Goal: Task Accomplishment & Management: Complete application form

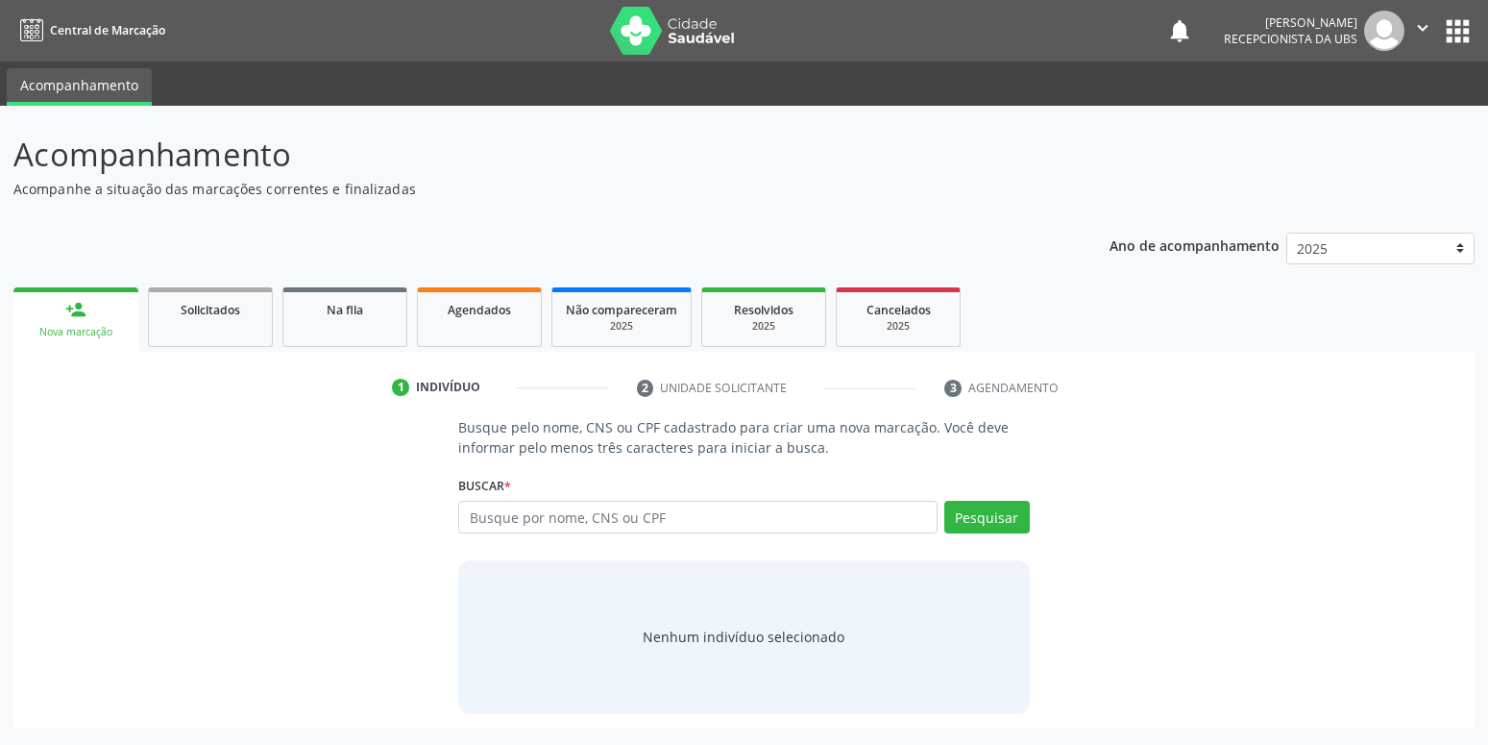
click at [614, 504] on input "text" at bounding box center [697, 517] width 478 height 33
type input "63792677806"
click at [967, 527] on button "Pesquisar" at bounding box center [987, 517] width 86 height 33
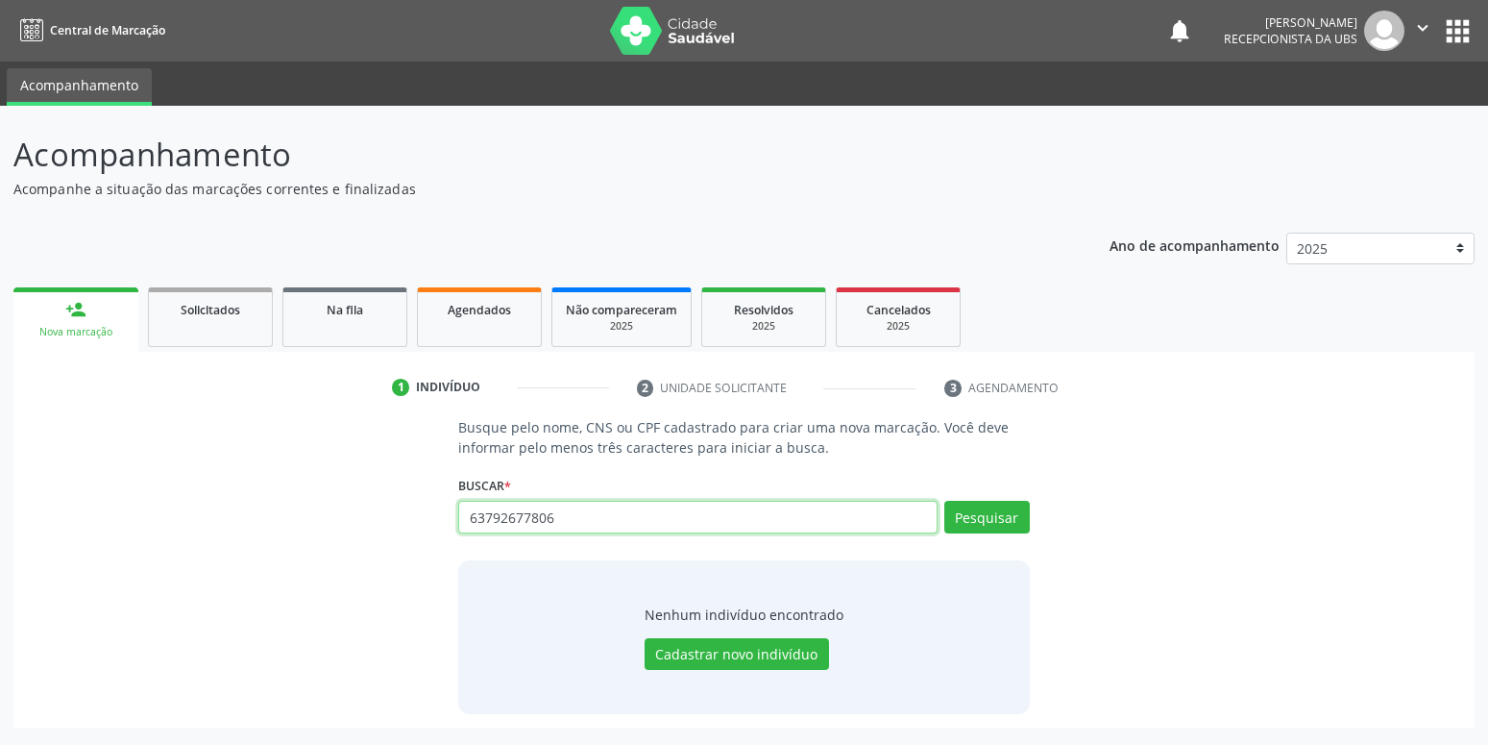
drag, startPoint x: 755, startPoint y: 517, endPoint x: 453, endPoint y: 547, distance: 304.1
click at [458, 533] on input "63792677806" at bounding box center [697, 517] width 478 height 33
type input "898004165008631"
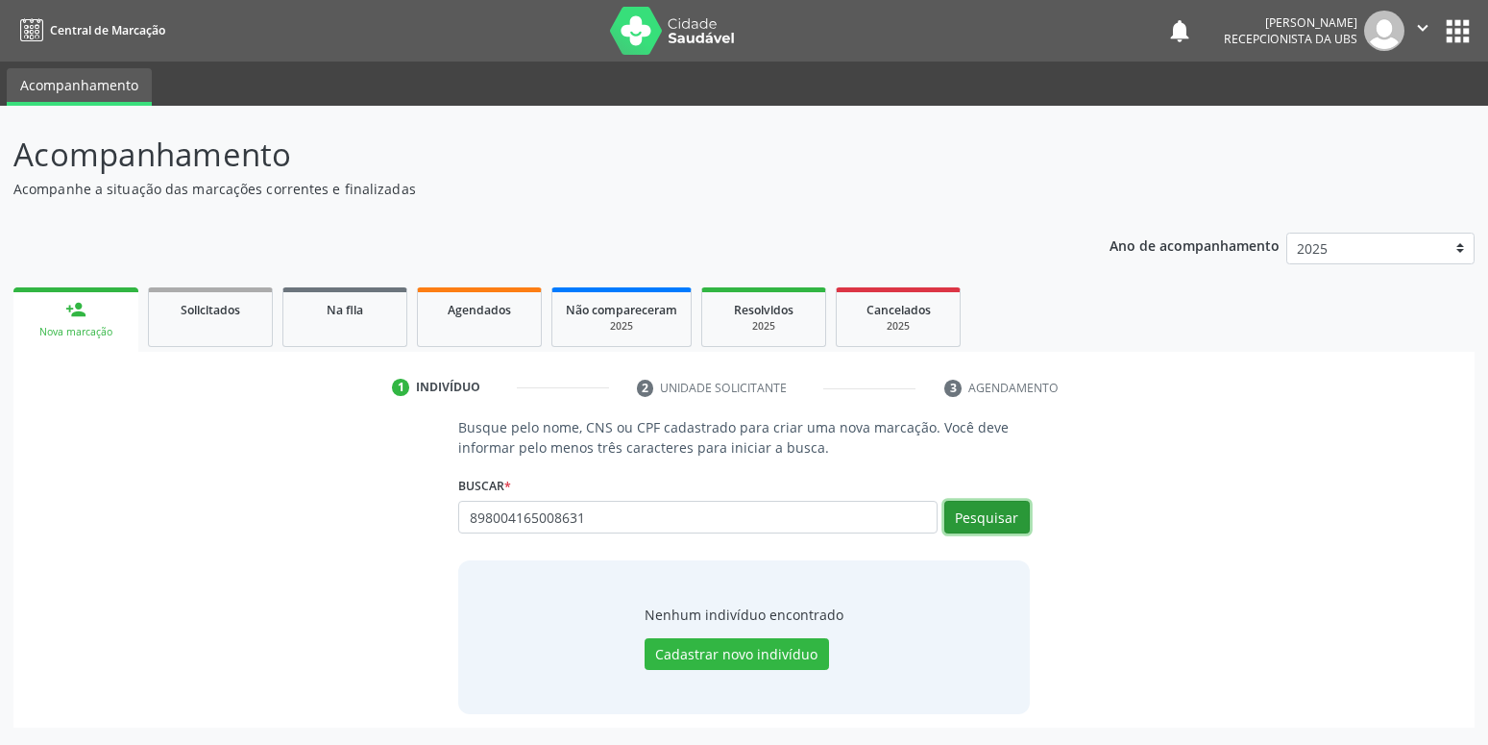
click at [973, 507] on button "Pesquisar" at bounding box center [987, 517] width 86 height 33
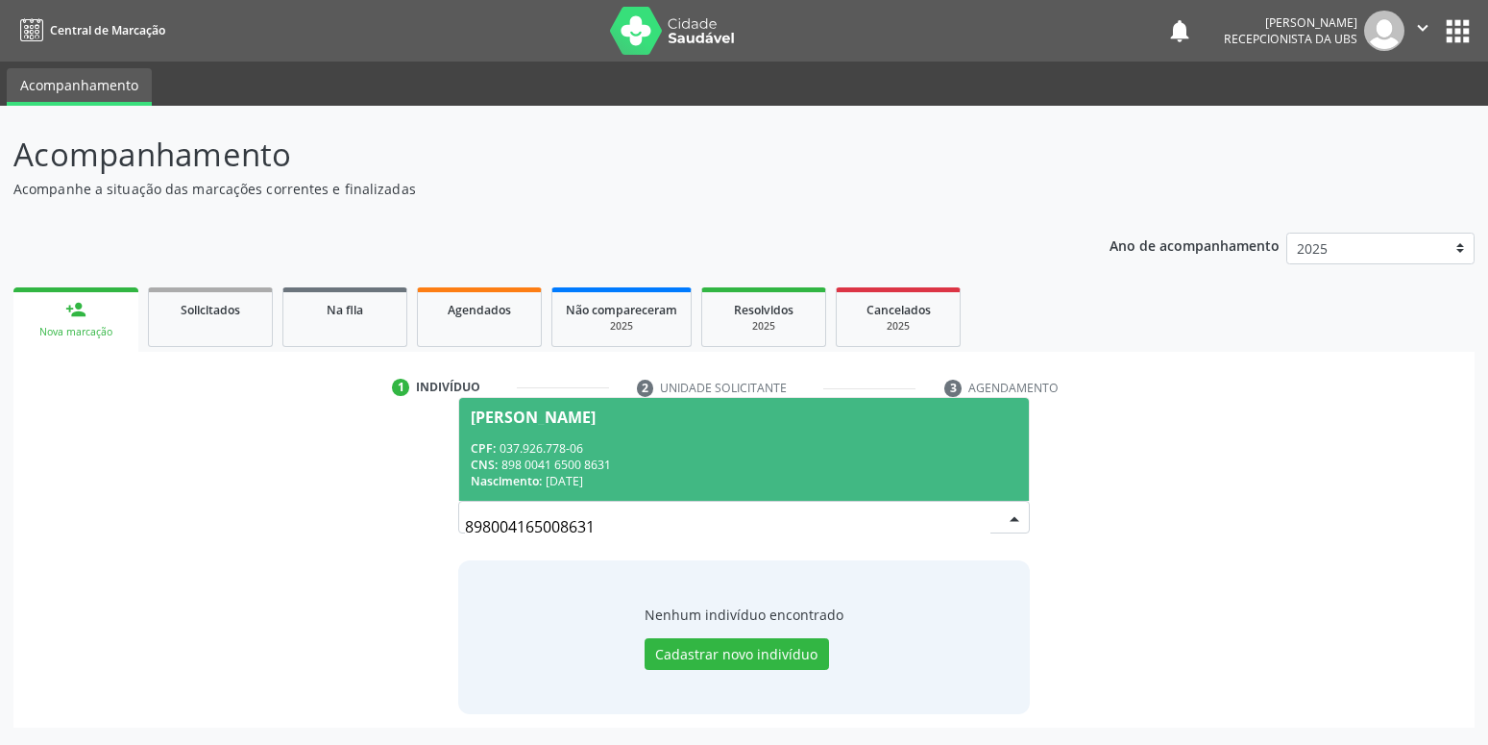
click at [587, 454] on div "CPF: 037.926.778-06" at bounding box center [744, 448] width 546 height 16
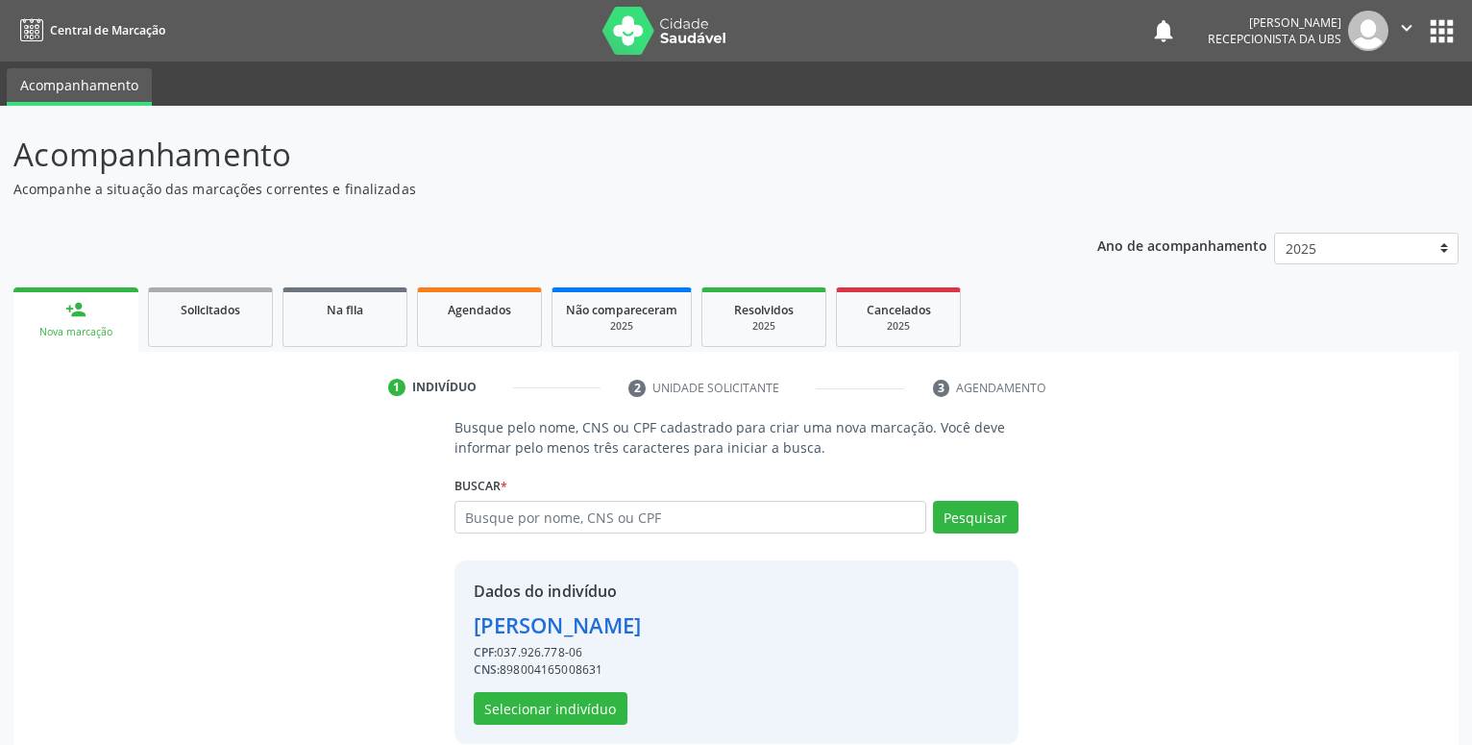
scroll to position [26, 0]
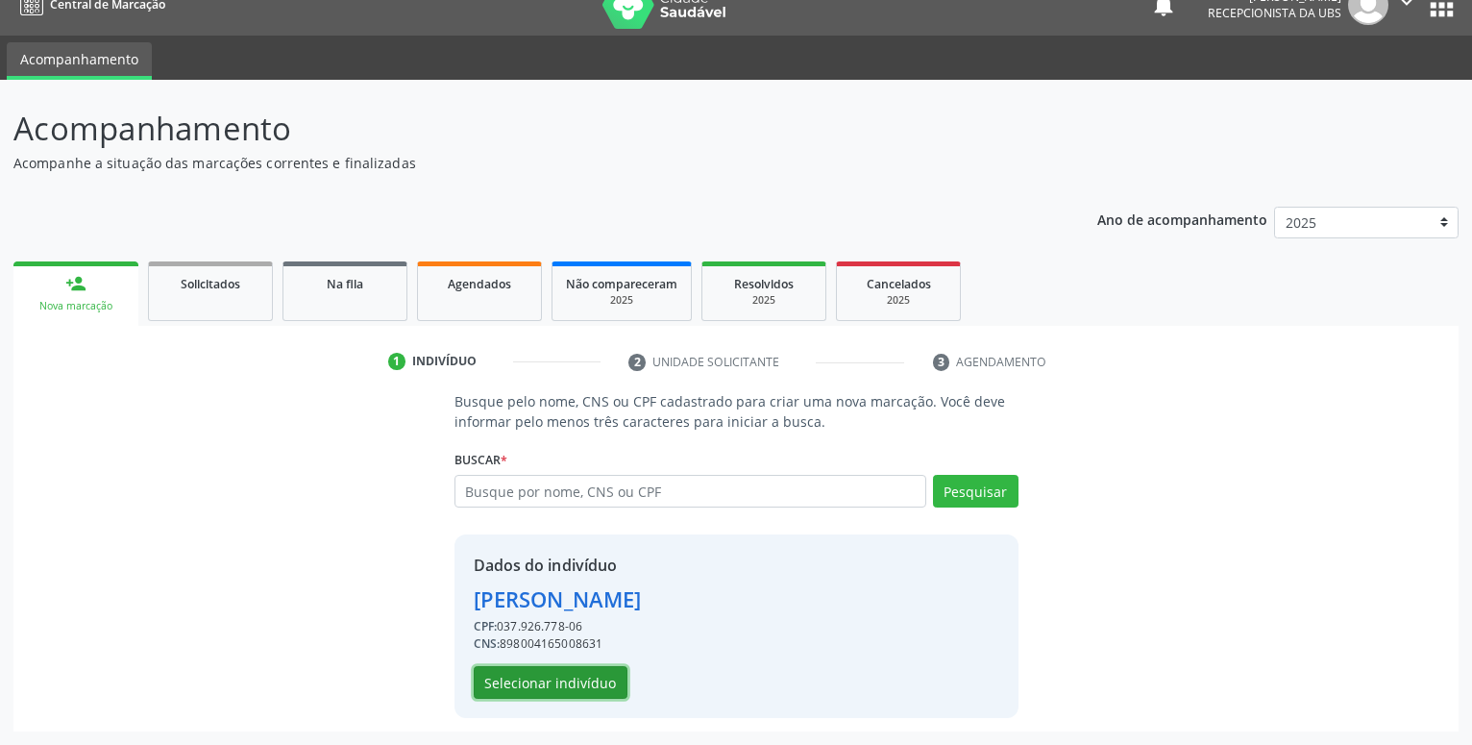
click at [581, 680] on button "Selecionar indivíduo" at bounding box center [551, 682] width 154 height 33
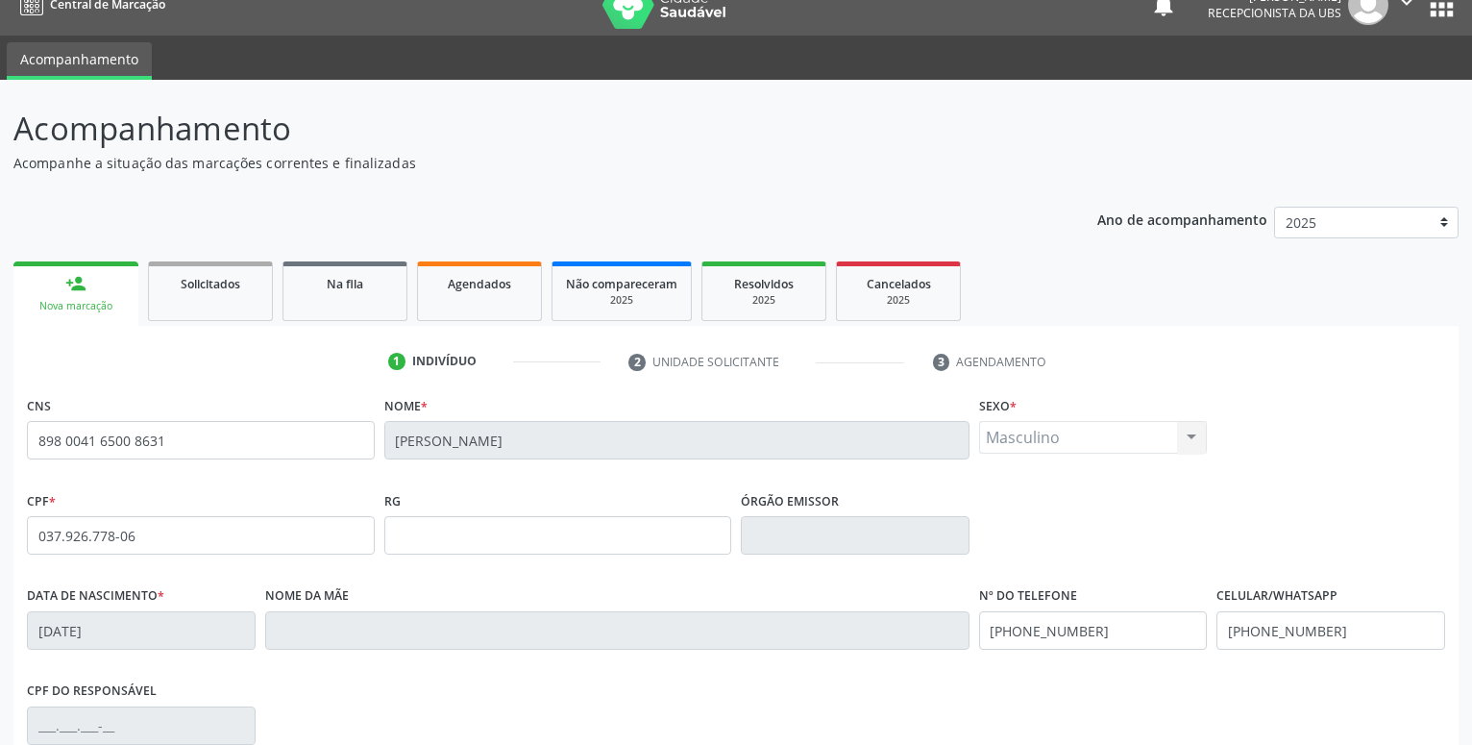
scroll to position [124, 0]
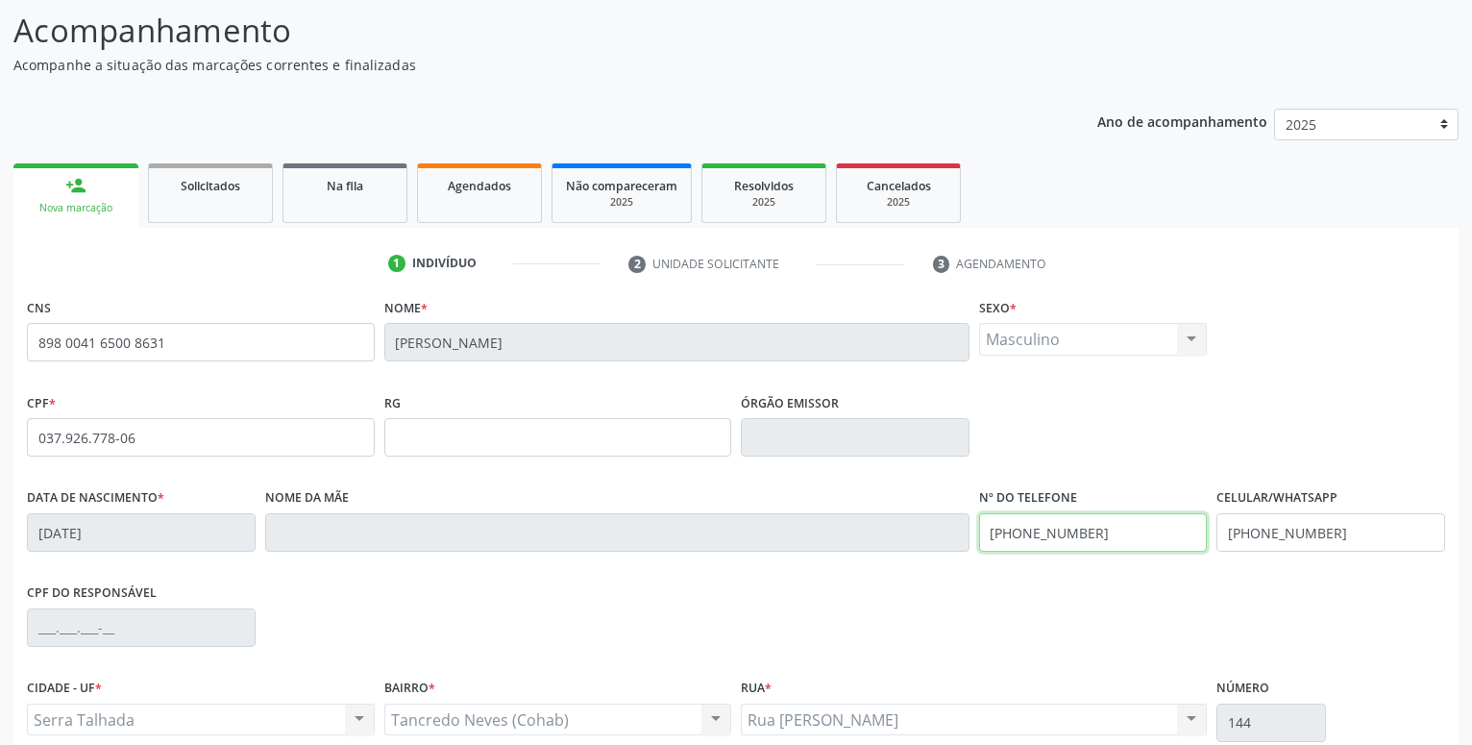
drag, startPoint x: 1125, startPoint y: 537, endPoint x: 685, endPoint y: 610, distance: 446.0
click at [979, 551] on input "[PHONE_NUMBER]" at bounding box center [1093, 532] width 229 height 38
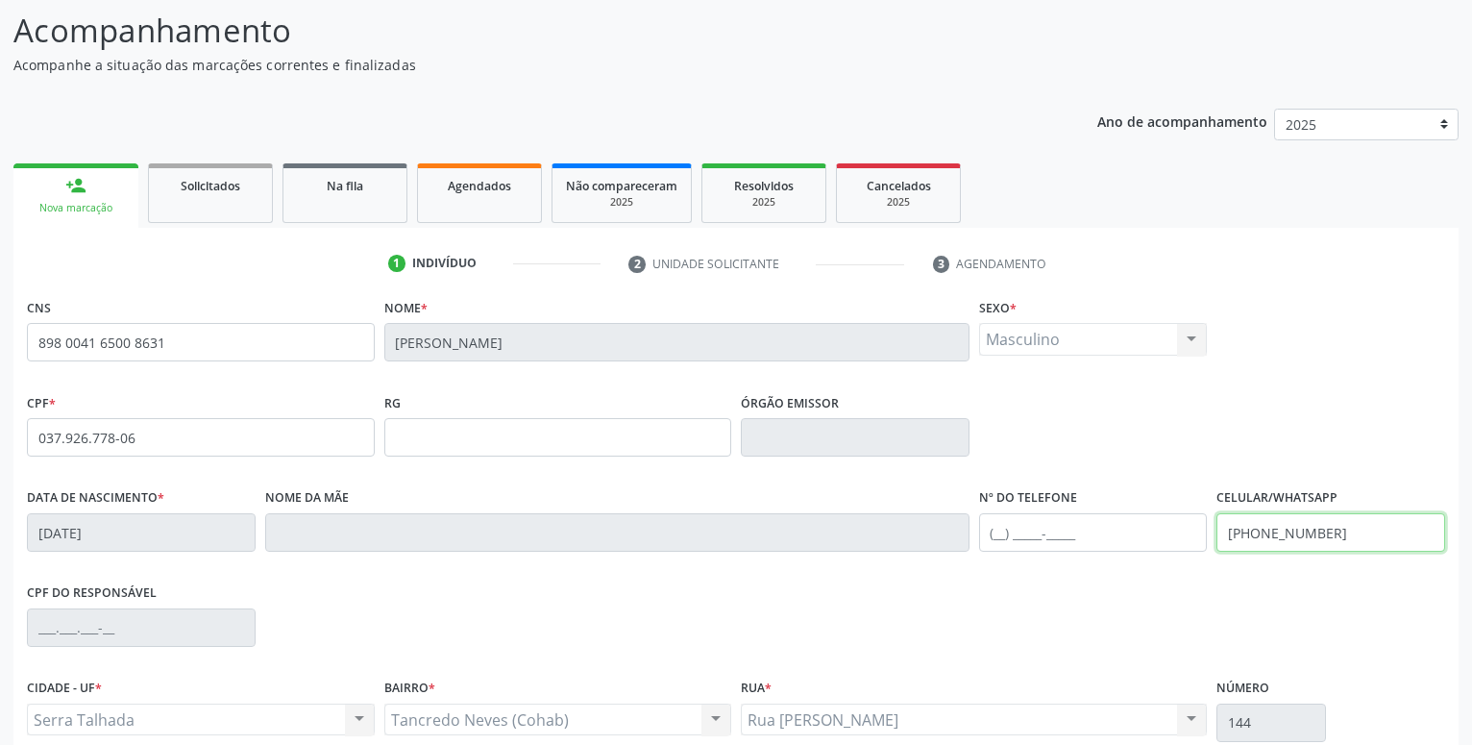
drag, startPoint x: 1332, startPoint y: 538, endPoint x: 1148, endPoint y: 543, distance: 183.6
click at [1216, 543] on input "[PHONE_NUMBER]" at bounding box center [1330, 532] width 229 height 38
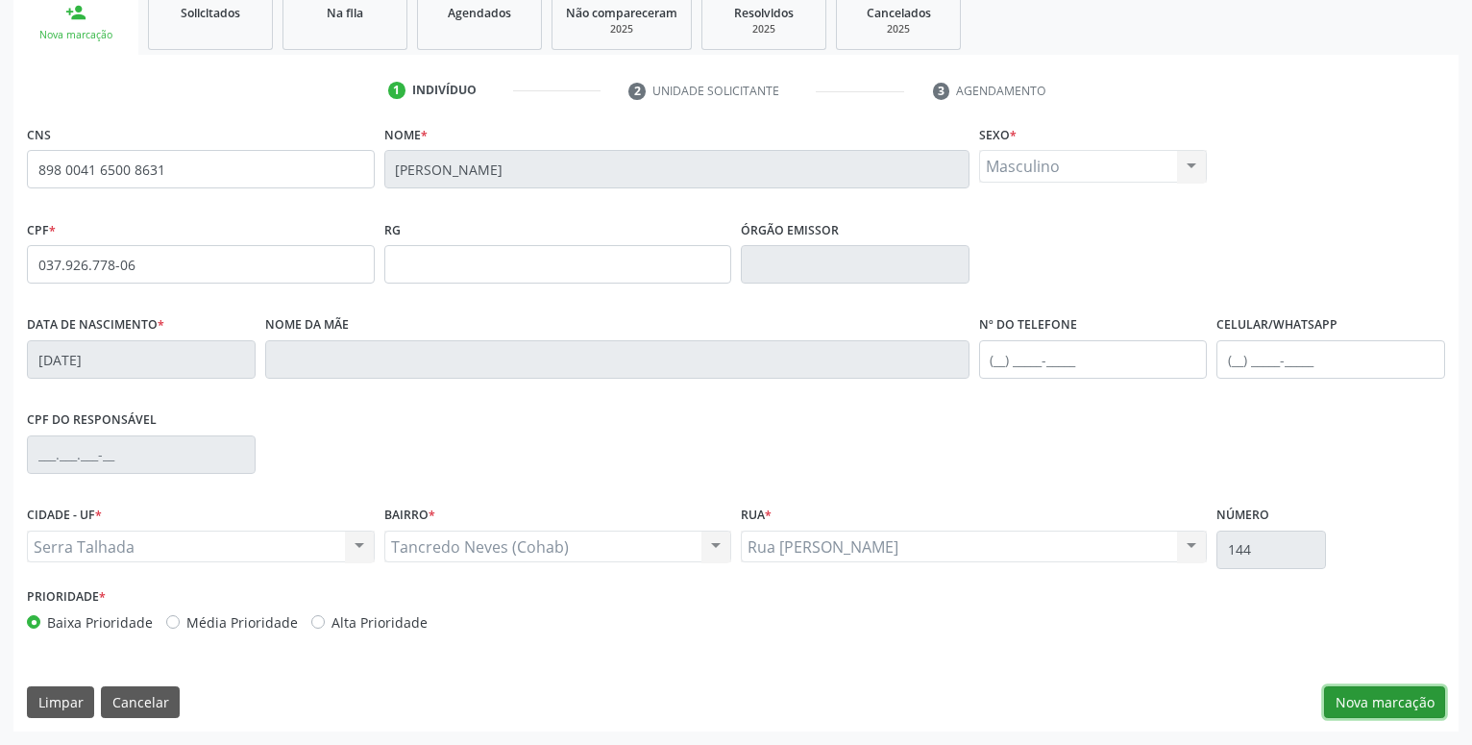
click at [1385, 702] on button "Nova marcação" at bounding box center [1384, 702] width 121 height 33
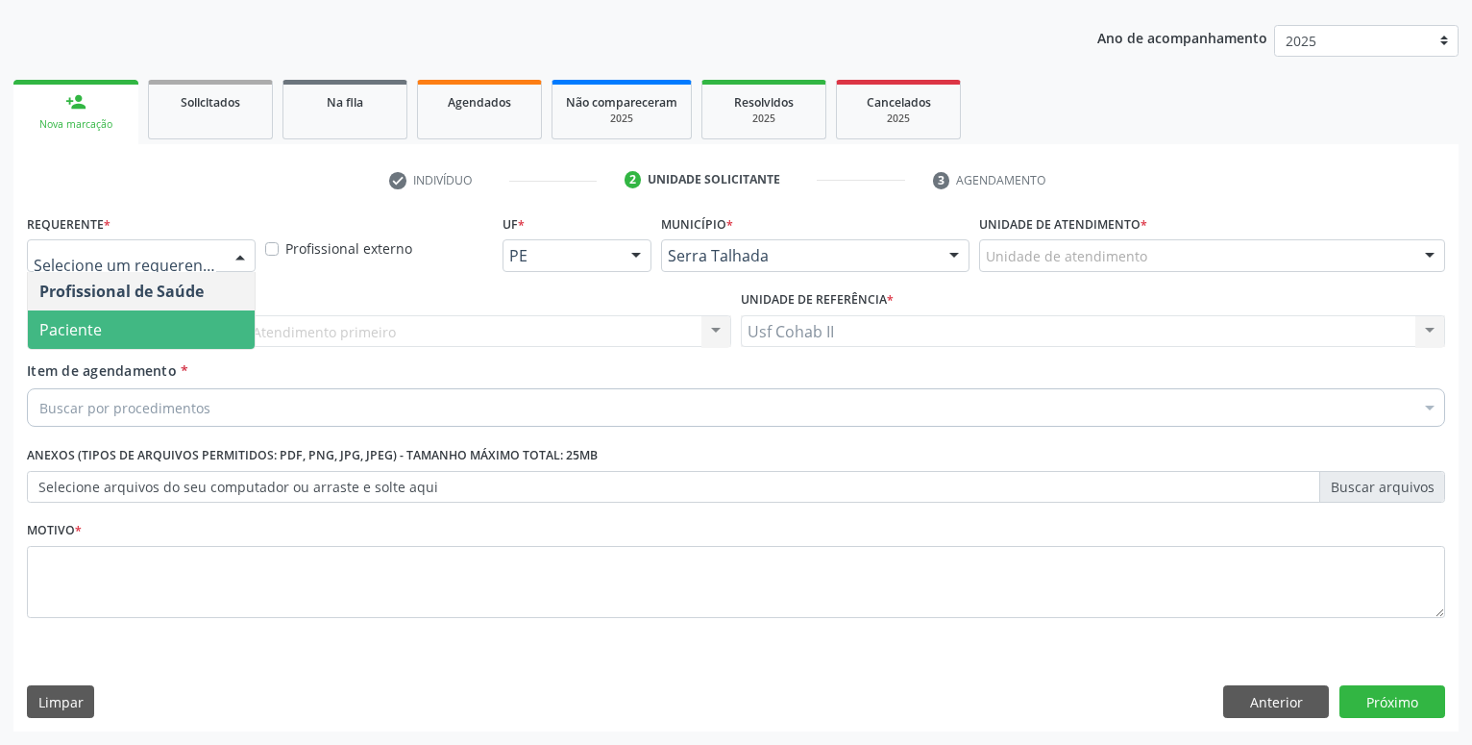
click at [118, 330] on span "Paciente" at bounding box center [141, 329] width 227 height 38
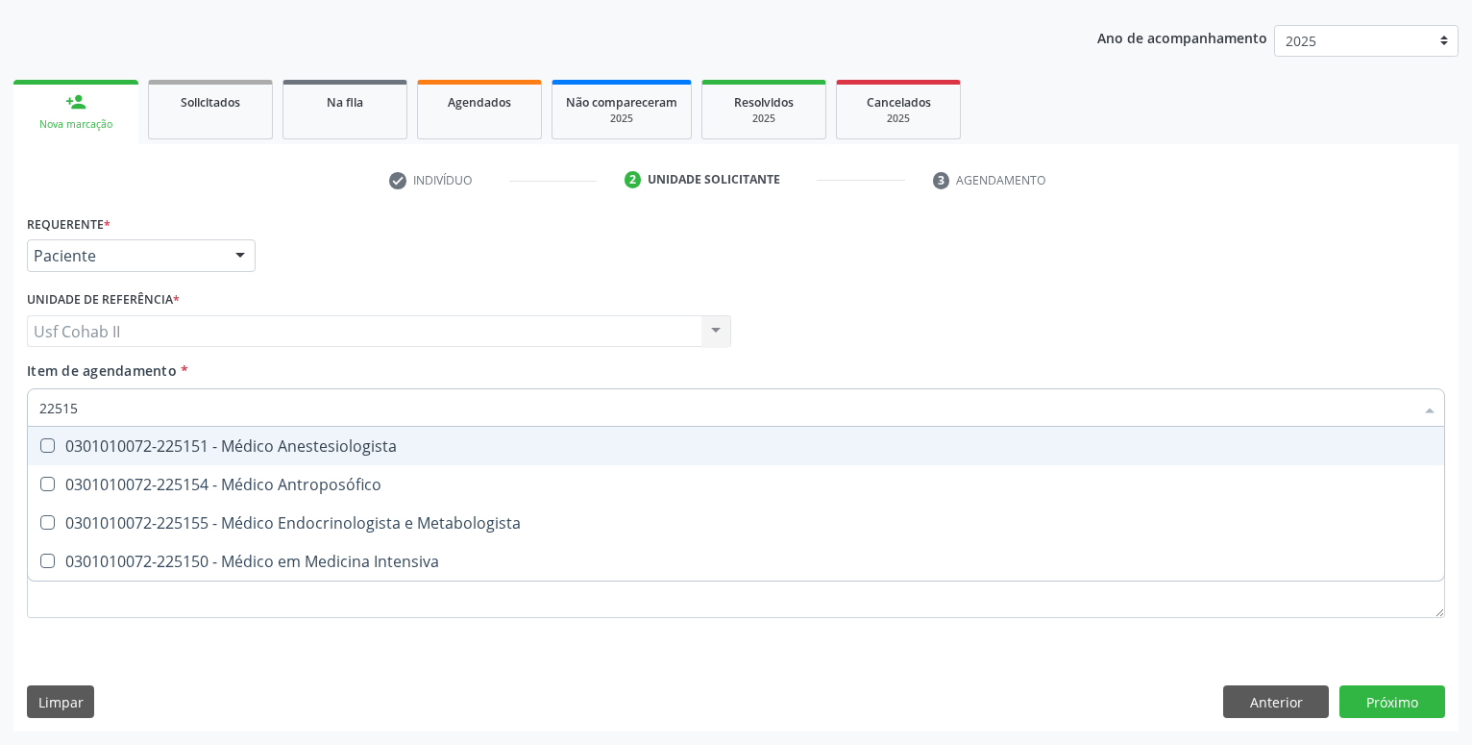
type input "225155"
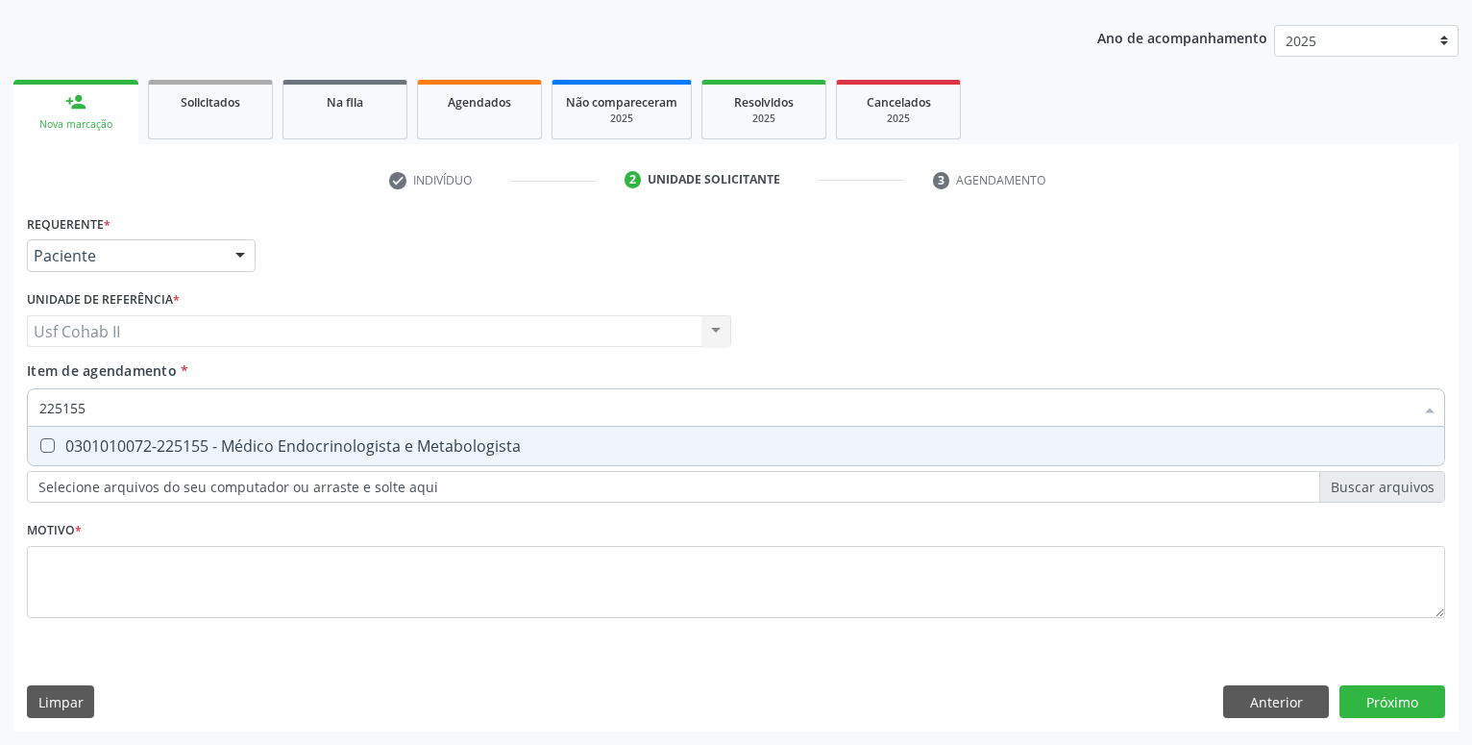
click at [244, 443] on div "0301010072-225155 - Médico Endocrinologista e Metabologista" at bounding box center [735, 445] width 1393 height 15
checkbox Metabologista "true"
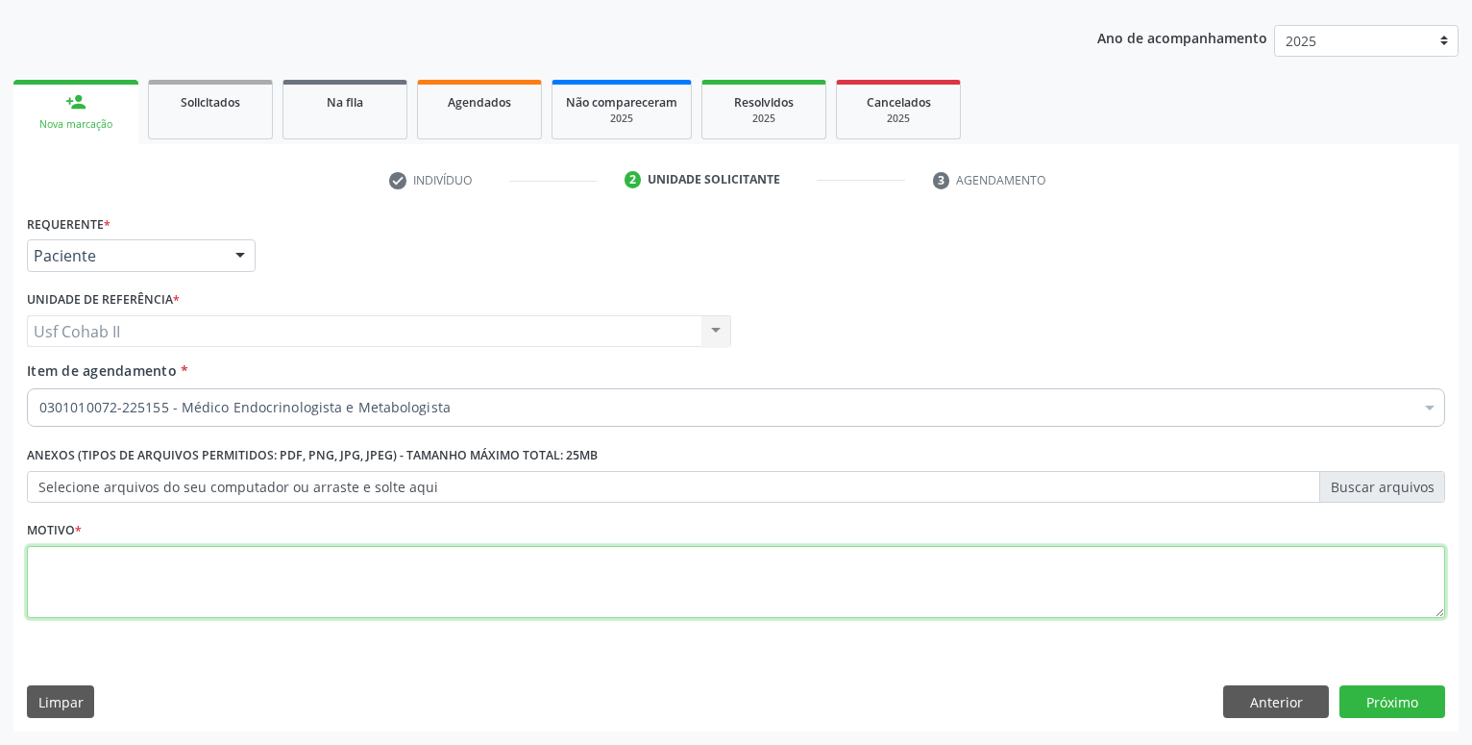
click at [180, 586] on textarea at bounding box center [736, 582] width 1418 height 73
type textarea "."
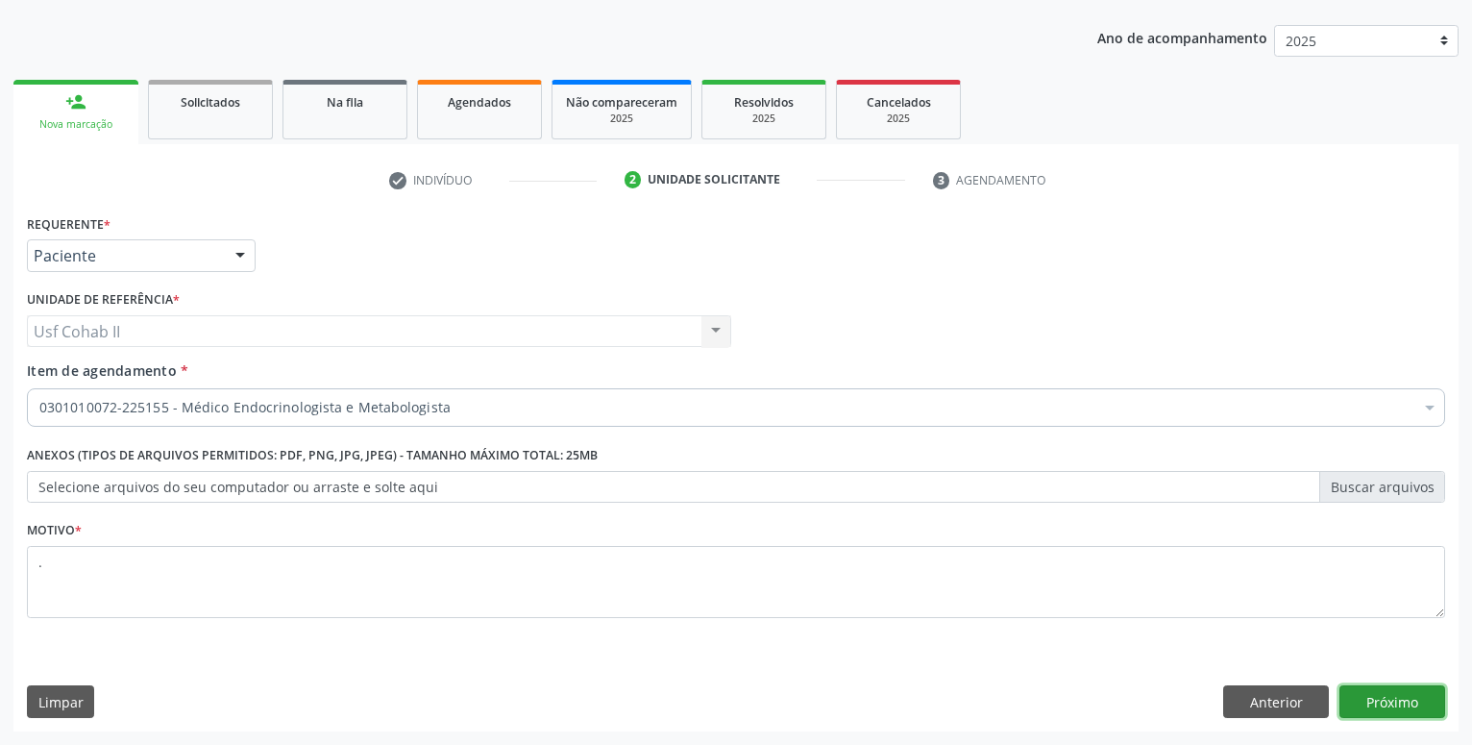
click at [1380, 701] on button "Próximo" at bounding box center [1392, 701] width 106 height 33
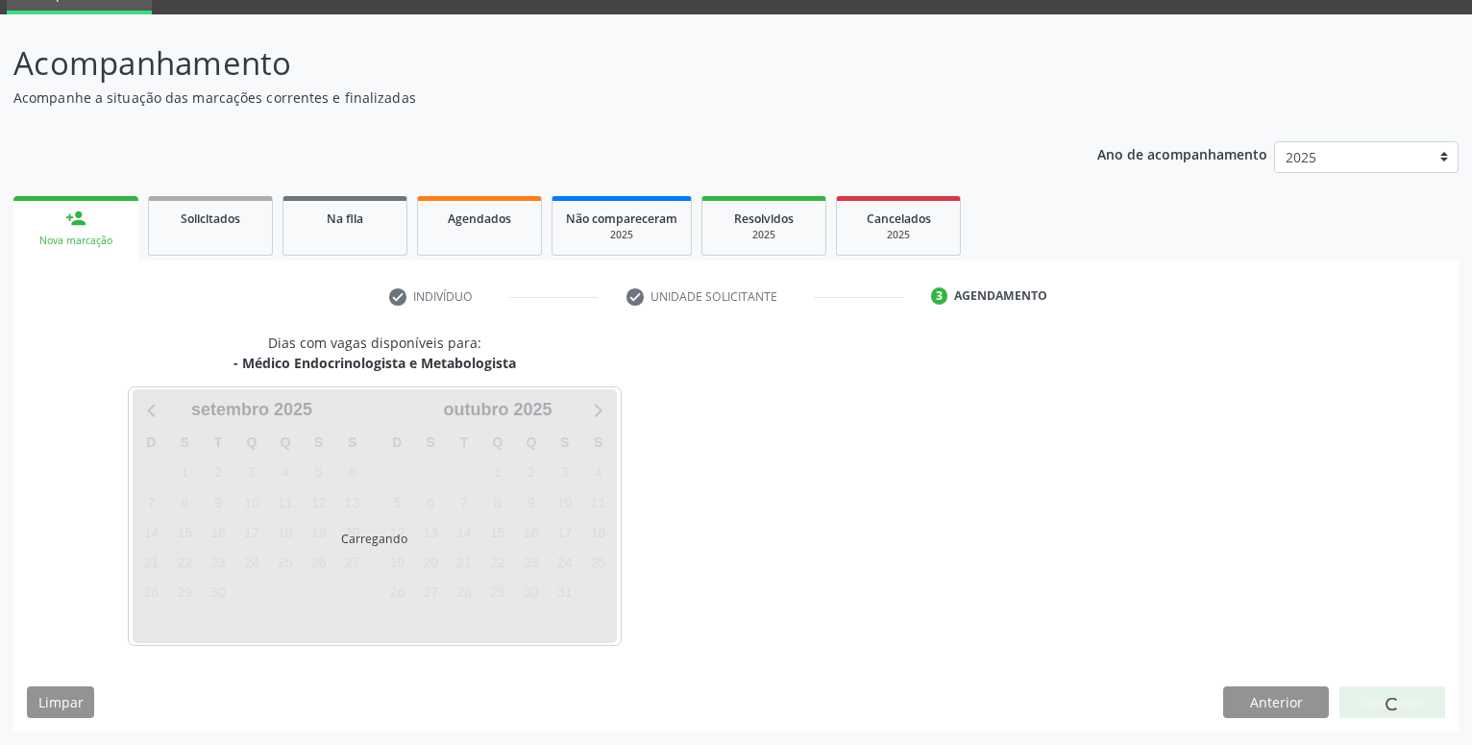
scroll to position [91, 0]
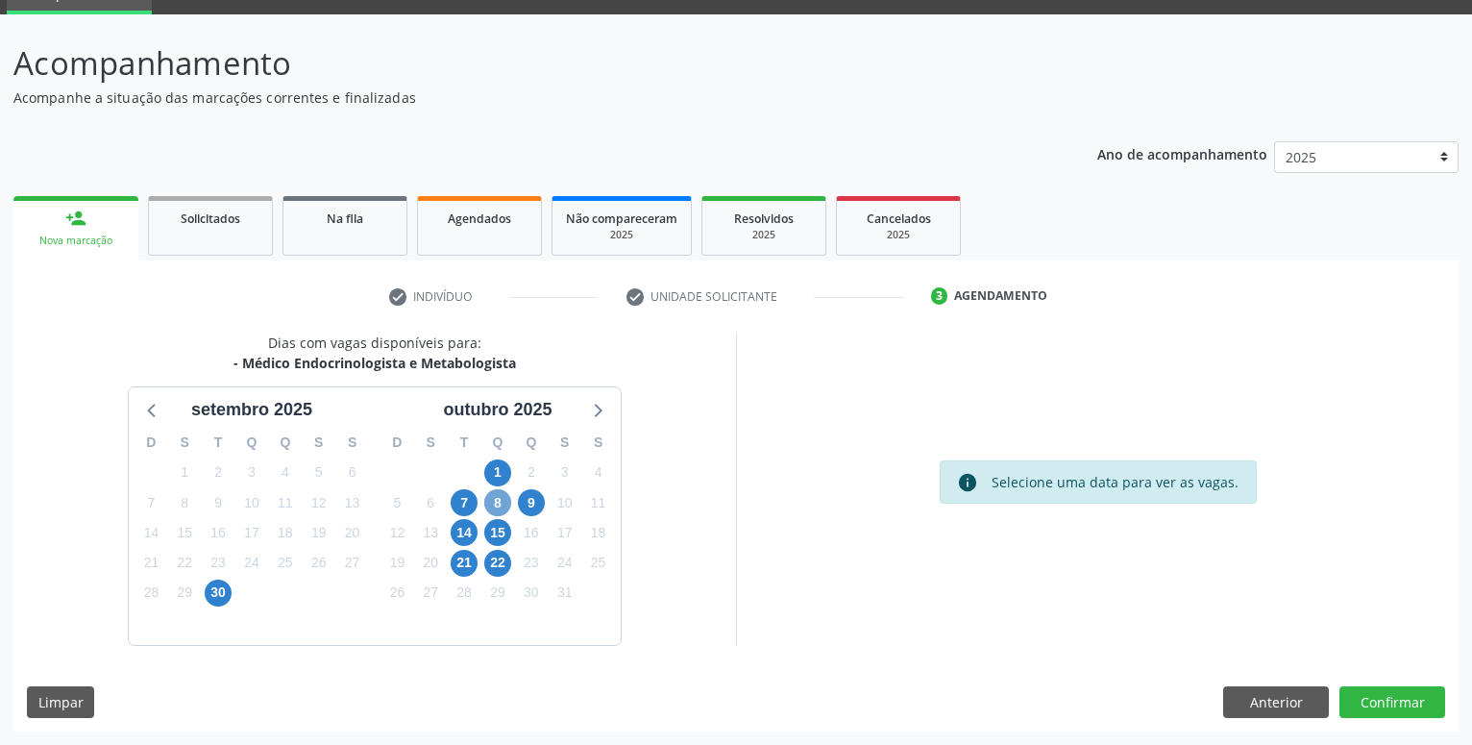
click at [493, 504] on span "8" at bounding box center [497, 502] width 27 height 27
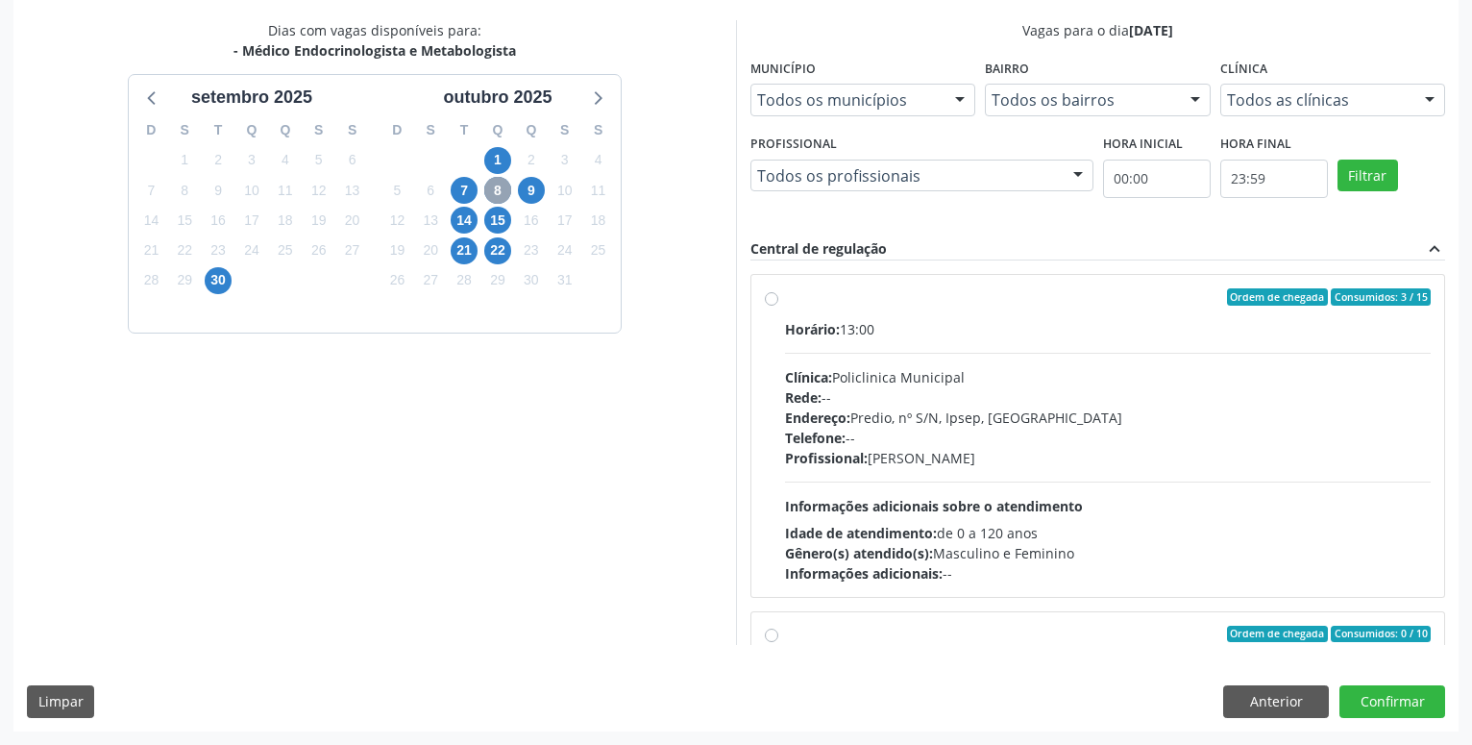
scroll to position [306, 0]
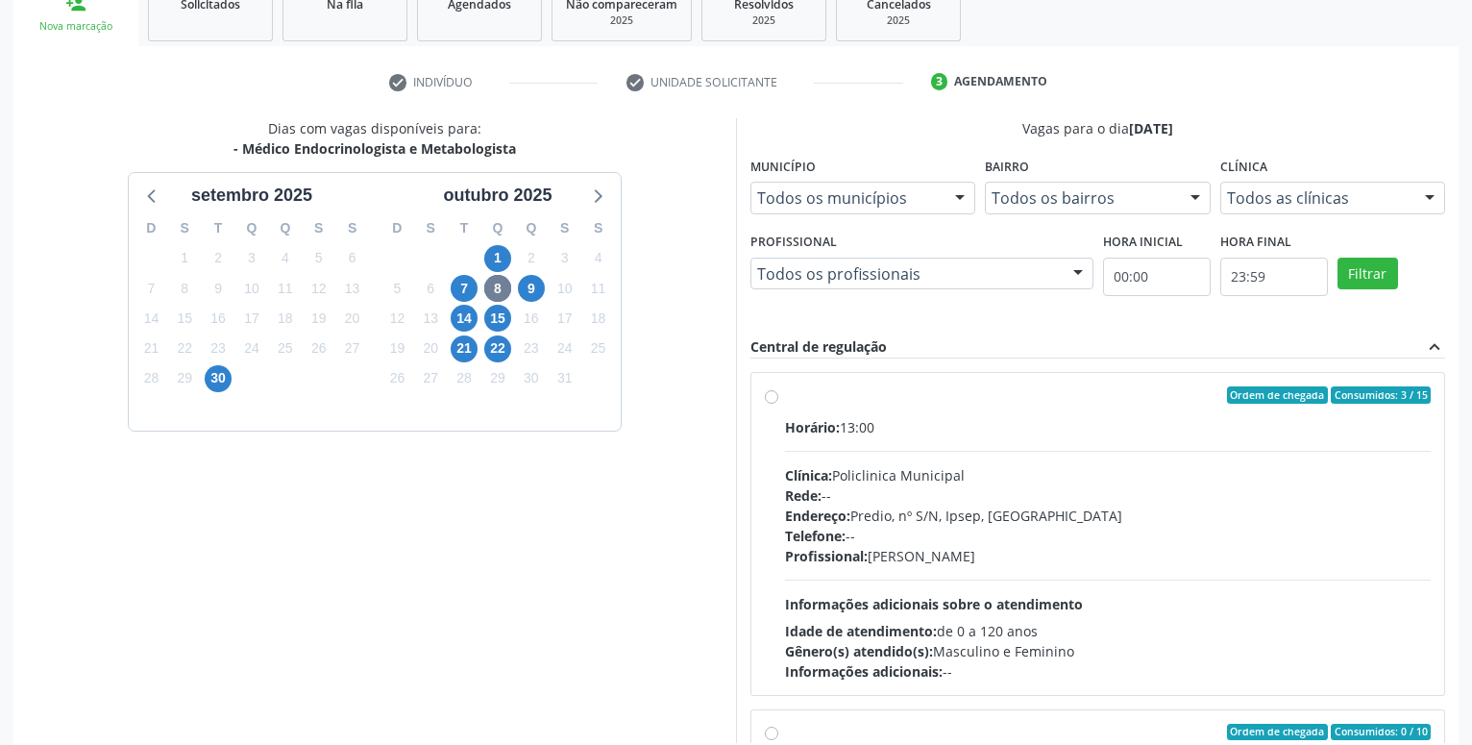
click at [785, 399] on label "Ordem de chegada Consumidos: 3 / 15 Horário: 13:00 Clínica: Policlinica Municip…" at bounding box center [1108, 533] width 646 height 295
click at [771, 399] on input "Ordem de chegada Consumidos: 3 / 15 Horário: 13:00 Clínica: Policlinica Municip…" at bounding box center [771, 394] width 13 height 17
radio input "true"
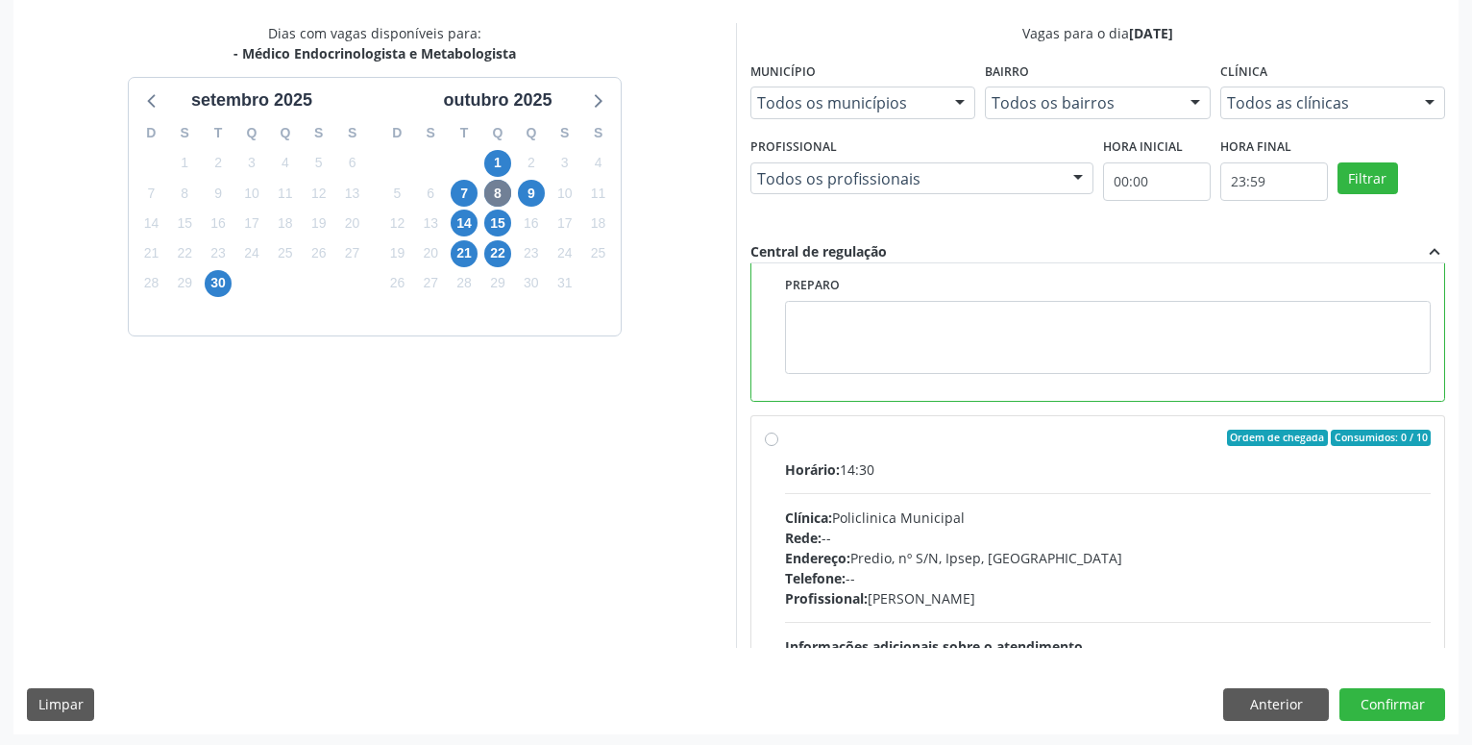
scroll to position [404, 0]
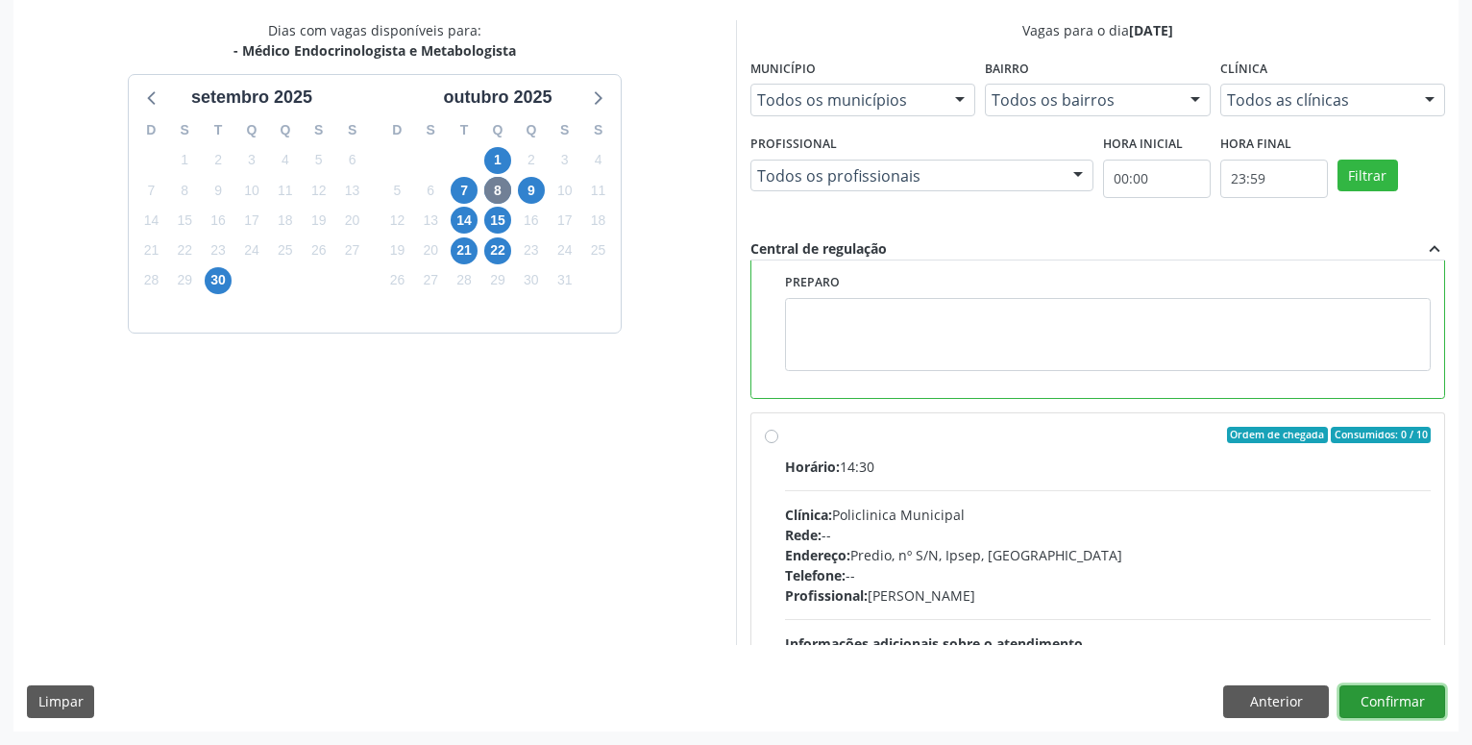
click at [1432, 689] on button "Confirmar" at bounding box center [1392, 701] width 106 height 33
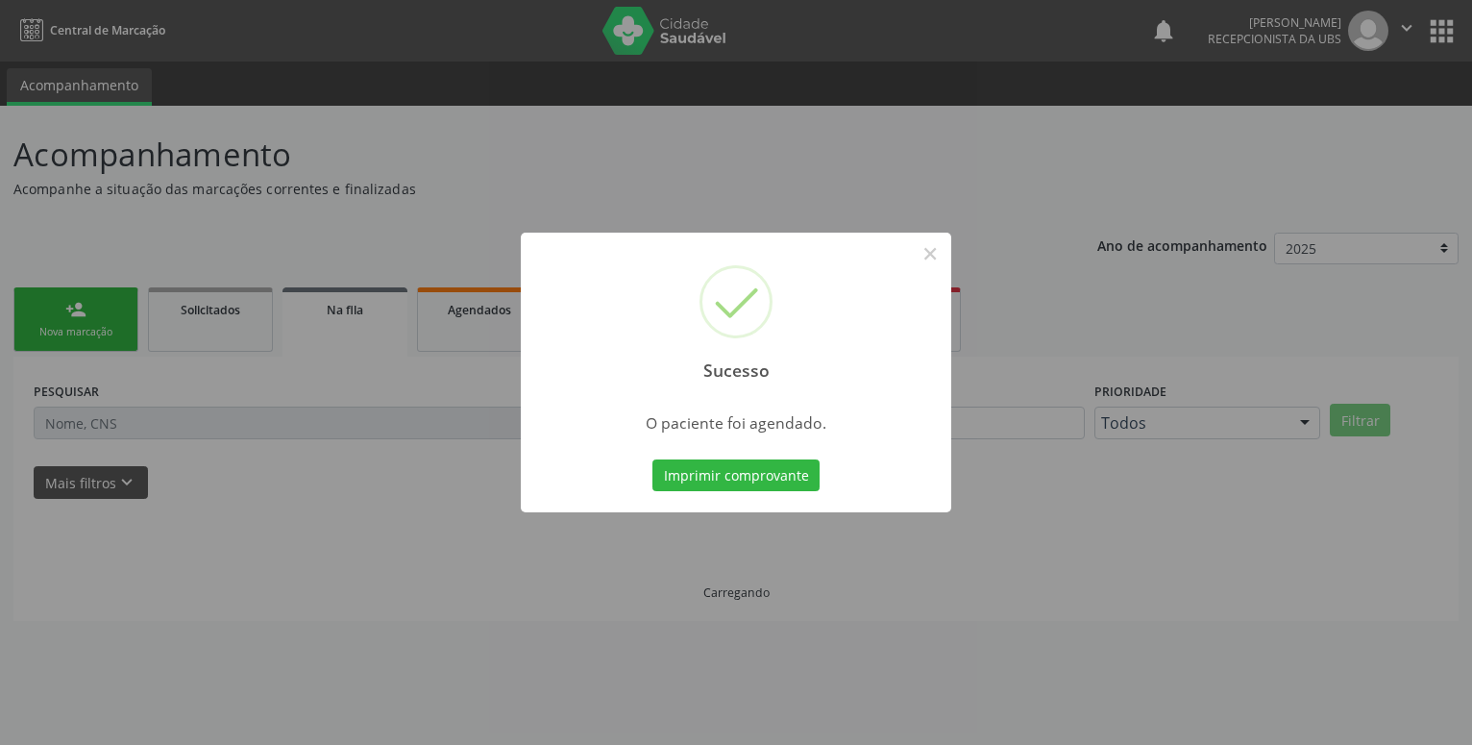
scroll to position [0, 0]
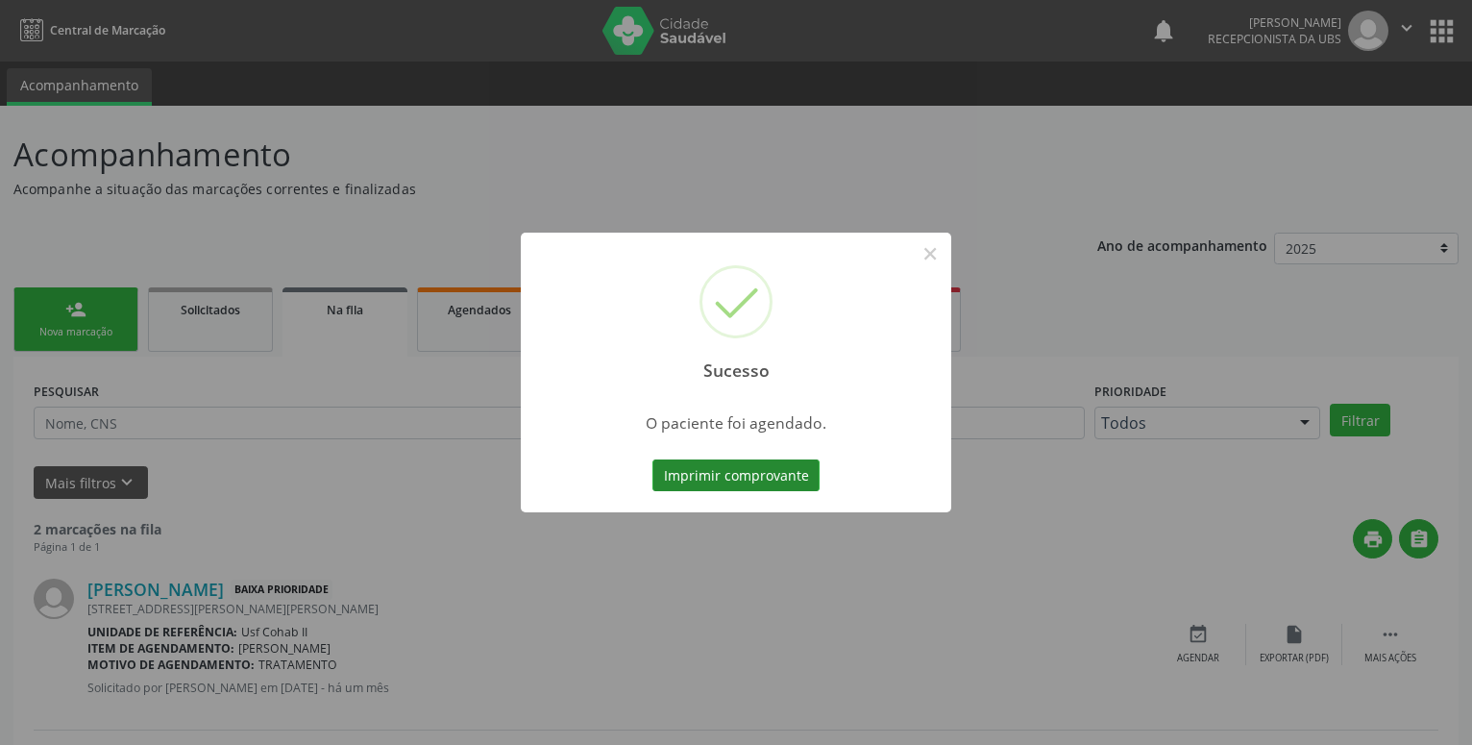
click at [685, 471] on button "Imprimir comprovante" at bounding box center [735, 475] width 167 height 33
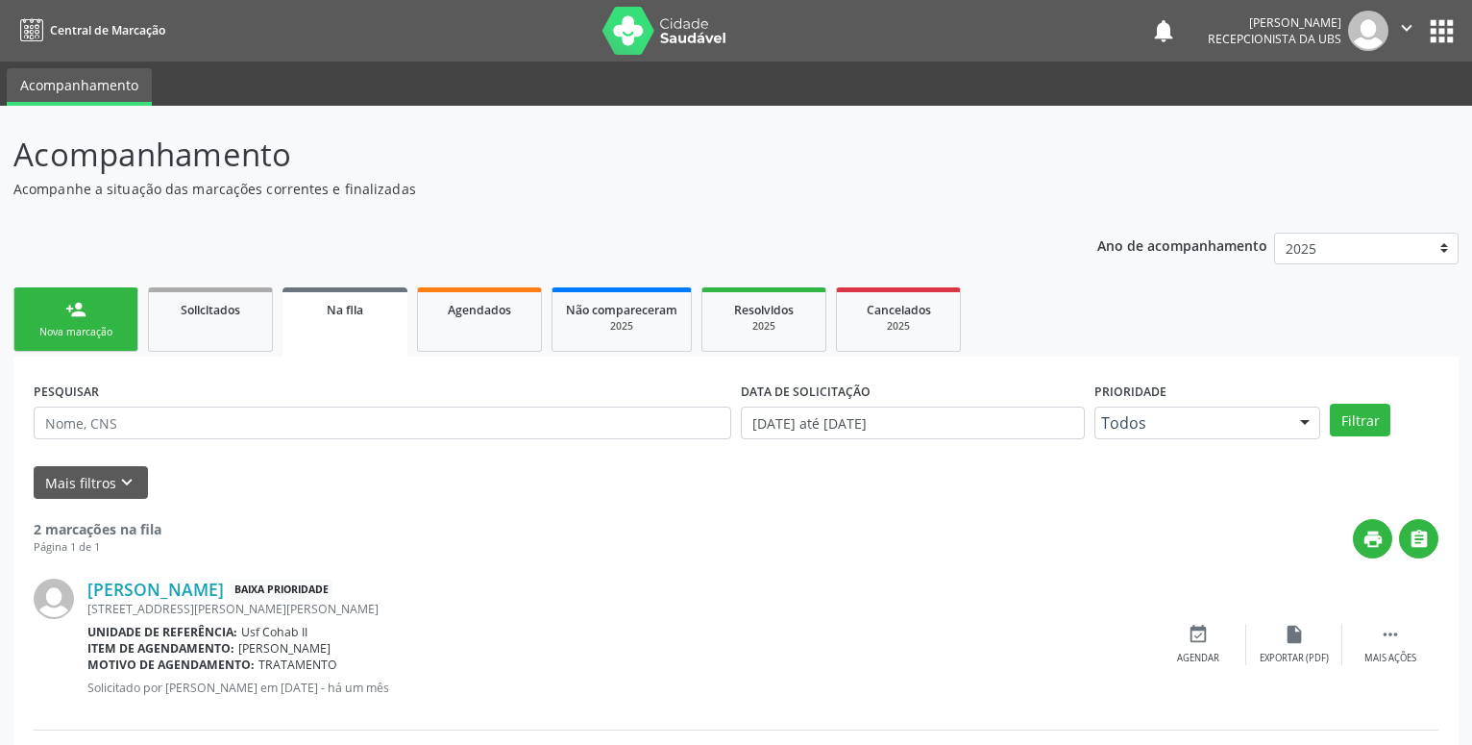
click at [78, 315] on div "person_add" at bounding box center [75, 309] width 21 height 21
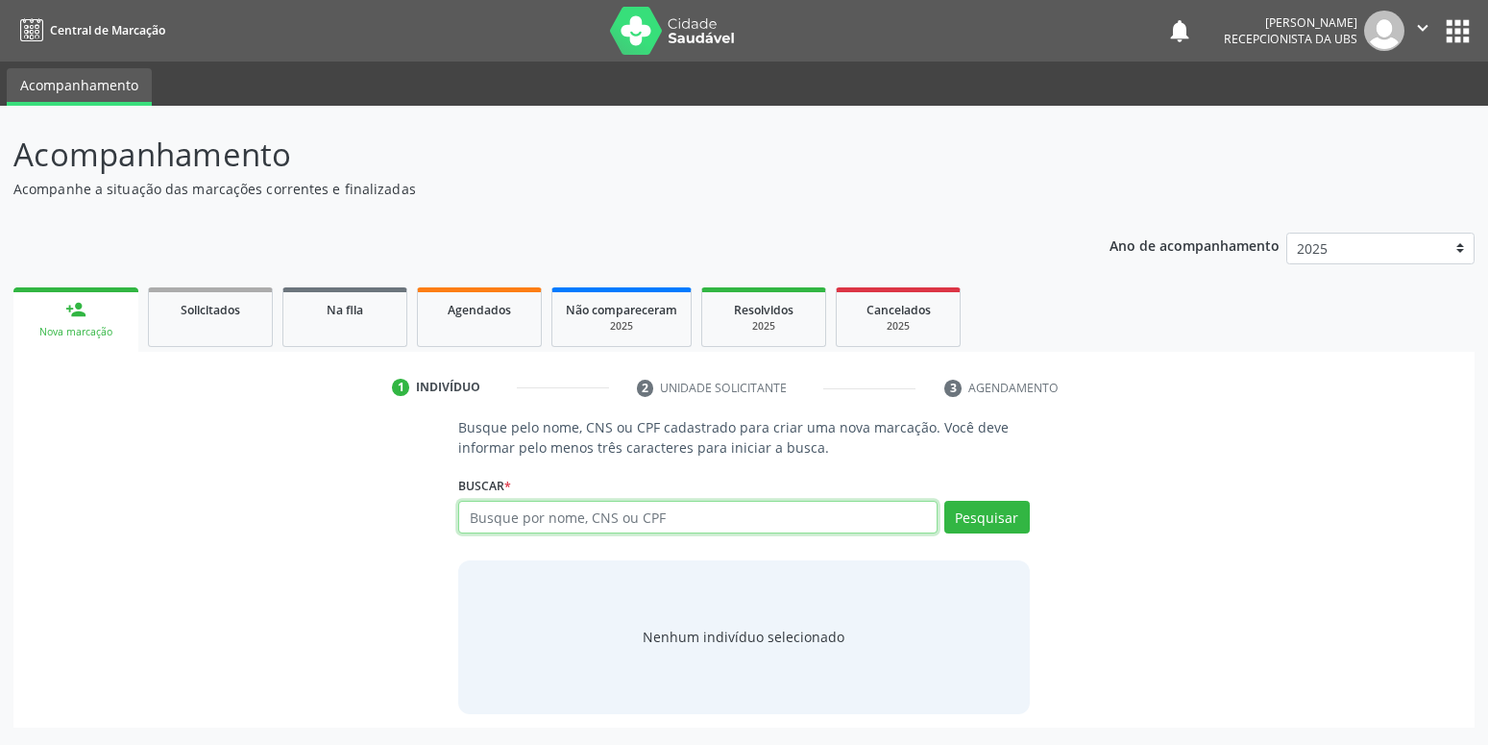
click at [568, 526] on input "text" at bounding box center [697, 517] width 478 height 33
drag, startPoint x: 626, startPoint y: 519, endPoint x: 285, endPoint y: 520, distance: 341.1
click at [458, 520] on input "89800403197013" at bounding box center [697, 517] width 478 height 33
type input "898004031976013"
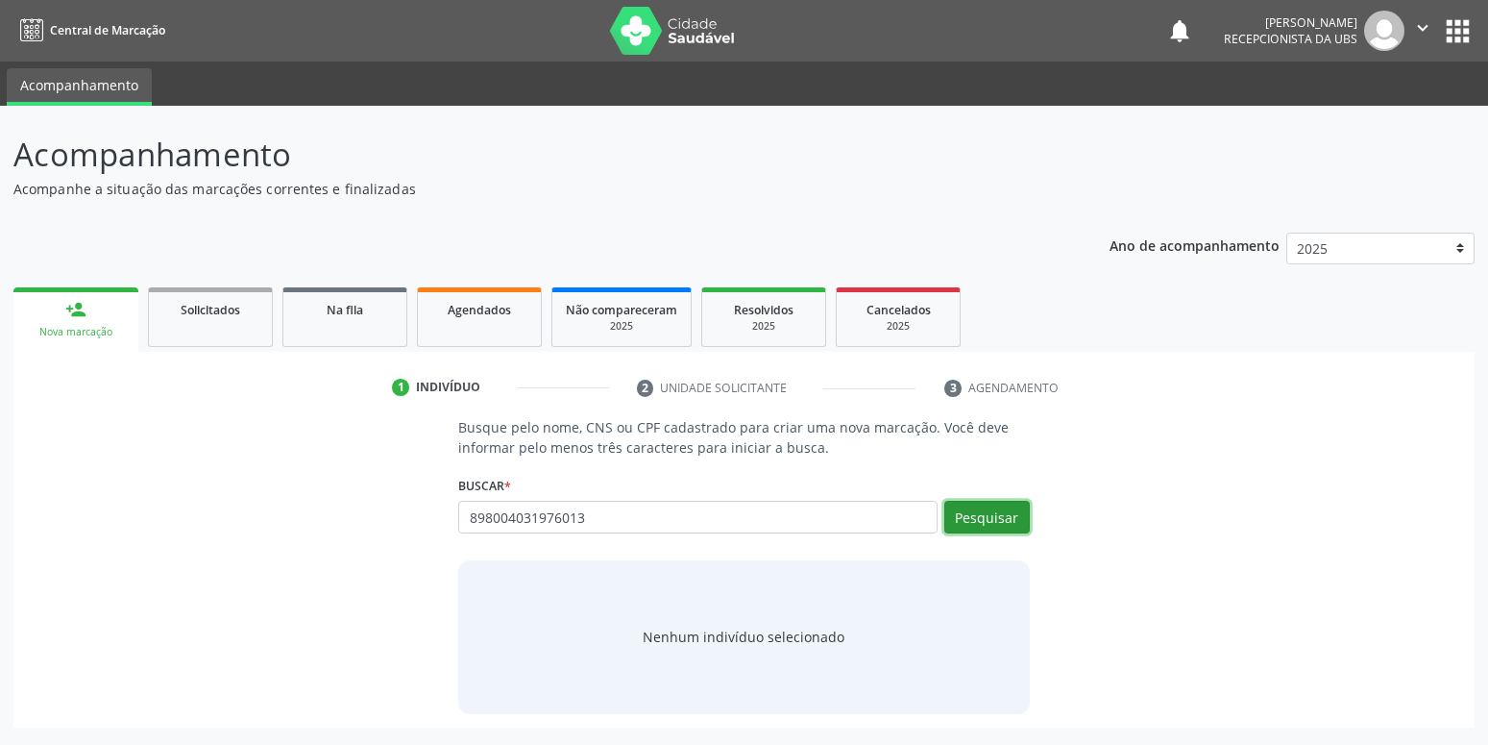
click at [978, 508] on button "Pesquisar" at bounding box center [987, 517] width 86 height 33
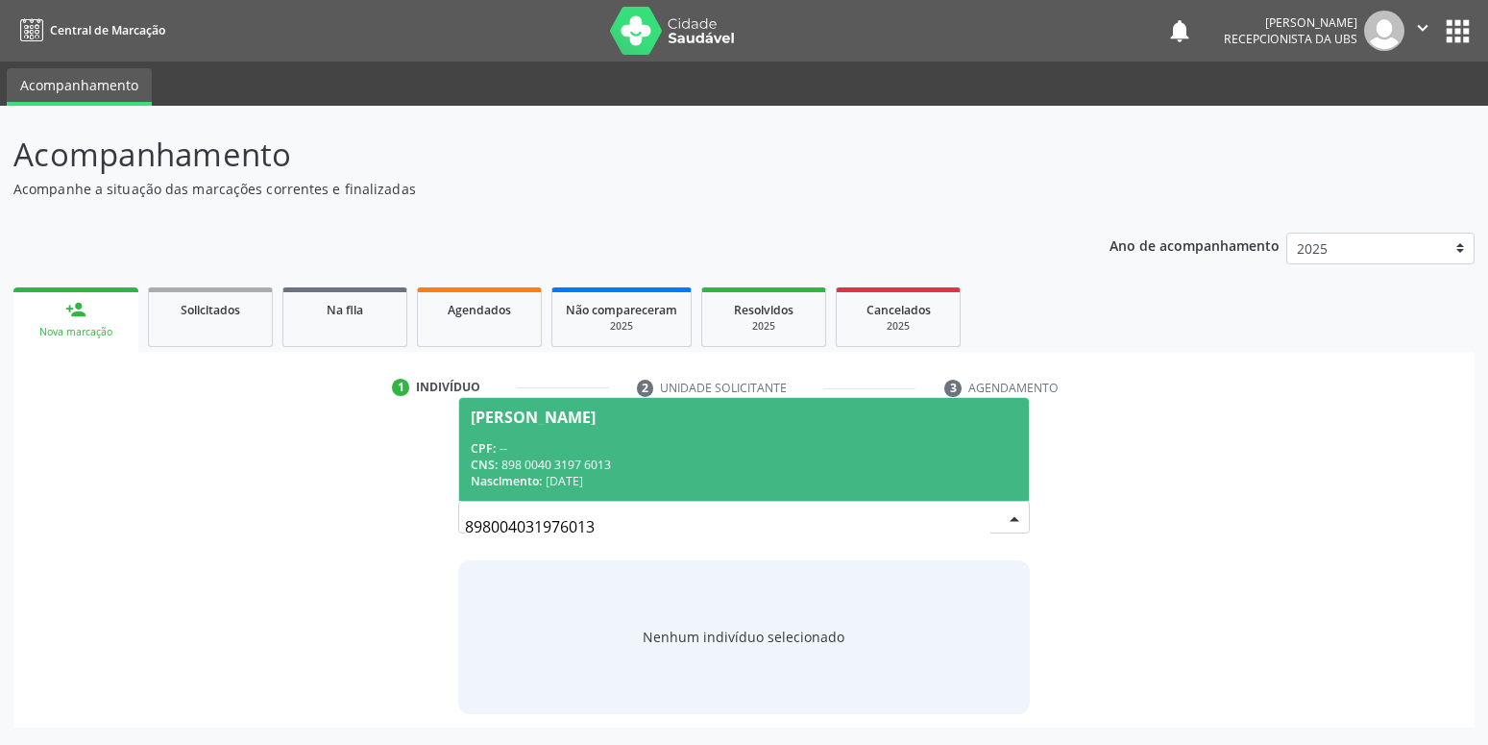
click at [684, 436] on span "[PERSON_NAME] CPF: -- CNS: 898 0040 3197 6013 Nascimento: [DATE]" at bounding box center [743, 449] width 569 height 103
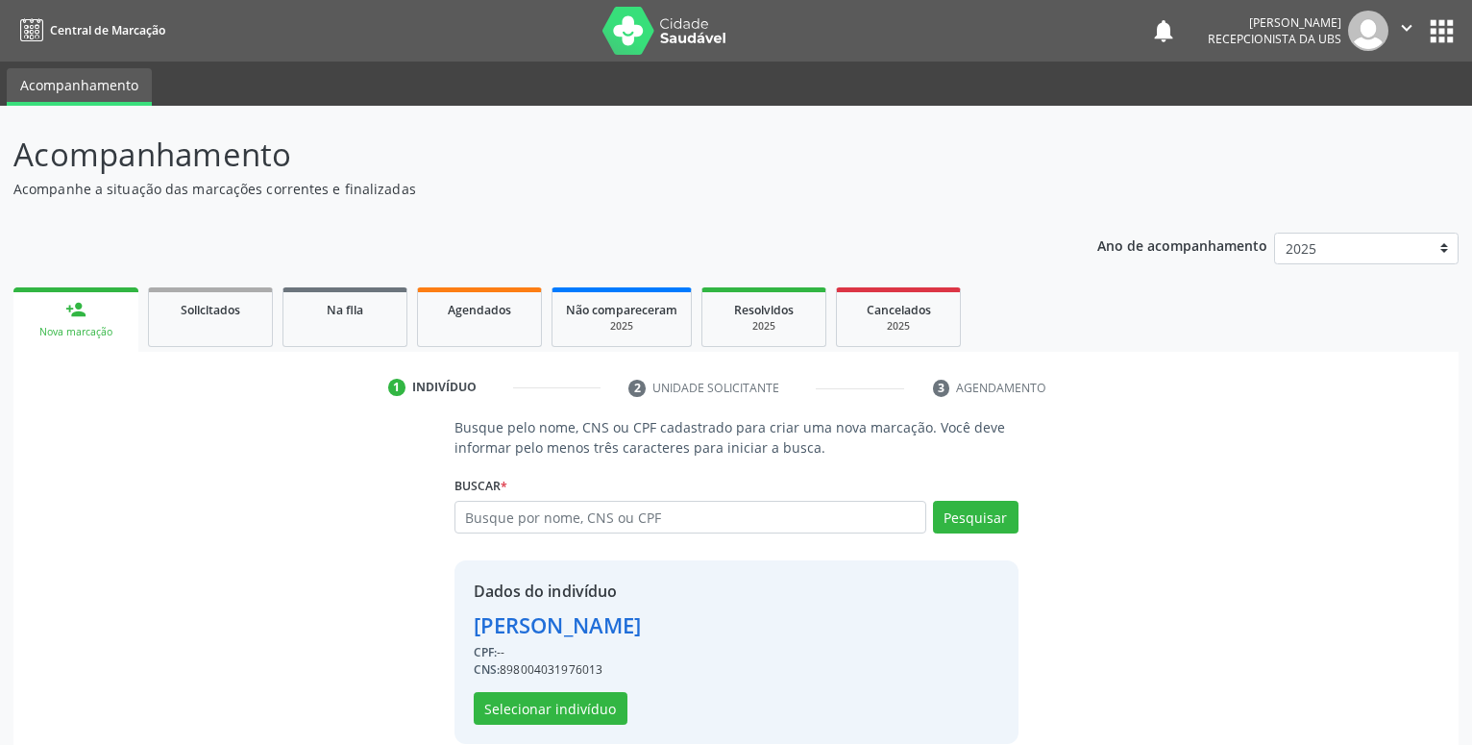
scroll to position [26, 0]
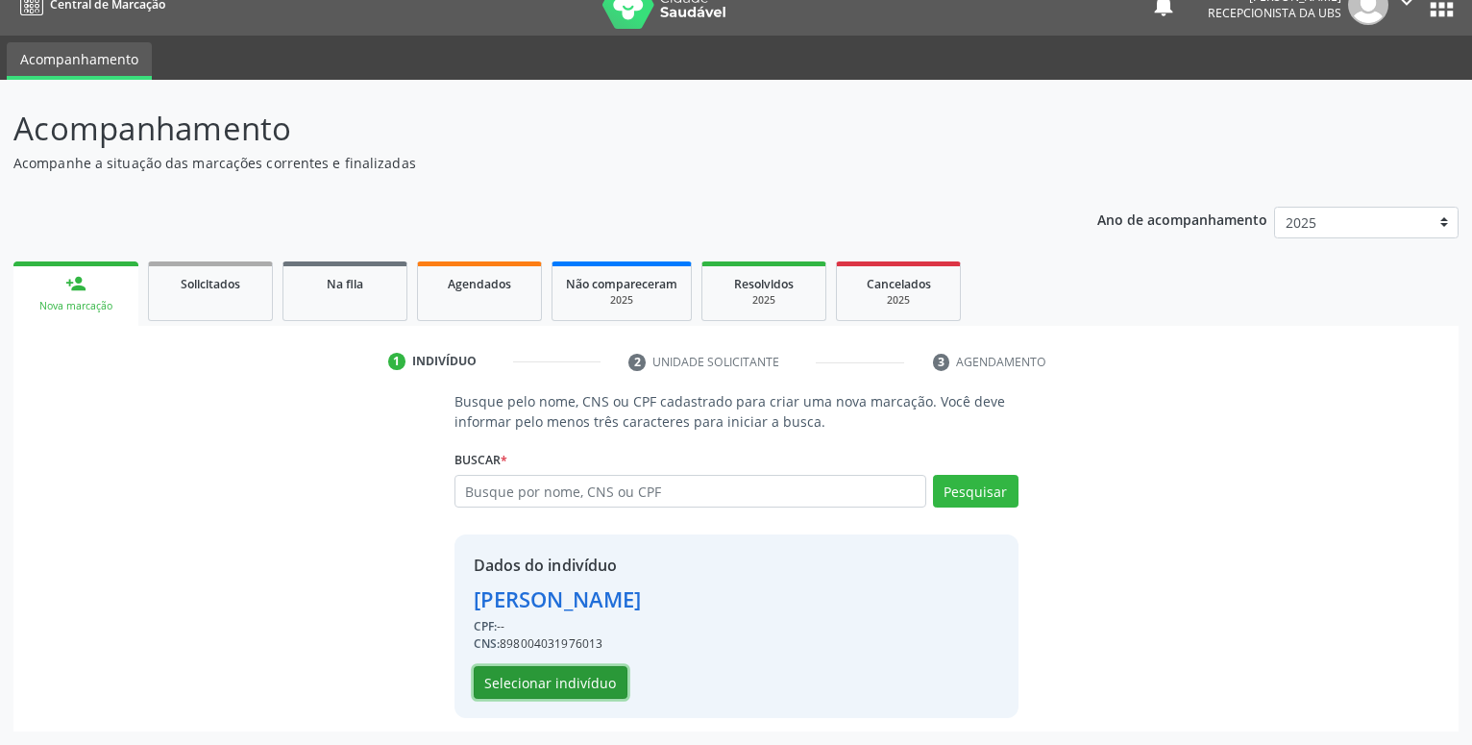
click at [551, 671] on button "Selecionar indivíduo" at bounding box center [551, 682] width 154 height 33
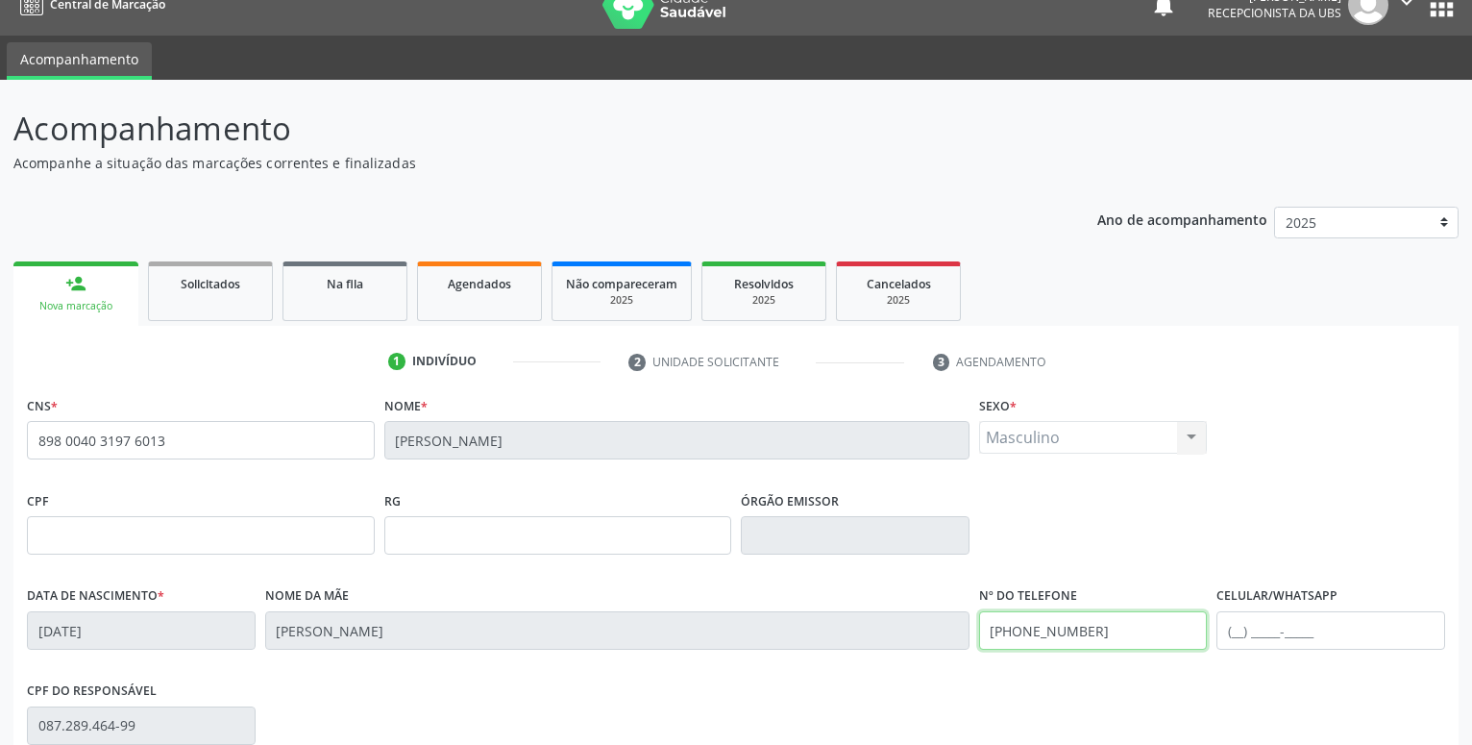
drag, startPoint x: 1105, startPoint y: 637, endPoint x: 834, endPoint y: 645, distance: 271.0
click at [979, 645] on input "[PHONE_NUMBER]" at bounding box center [1093, 630] width 229 height 38
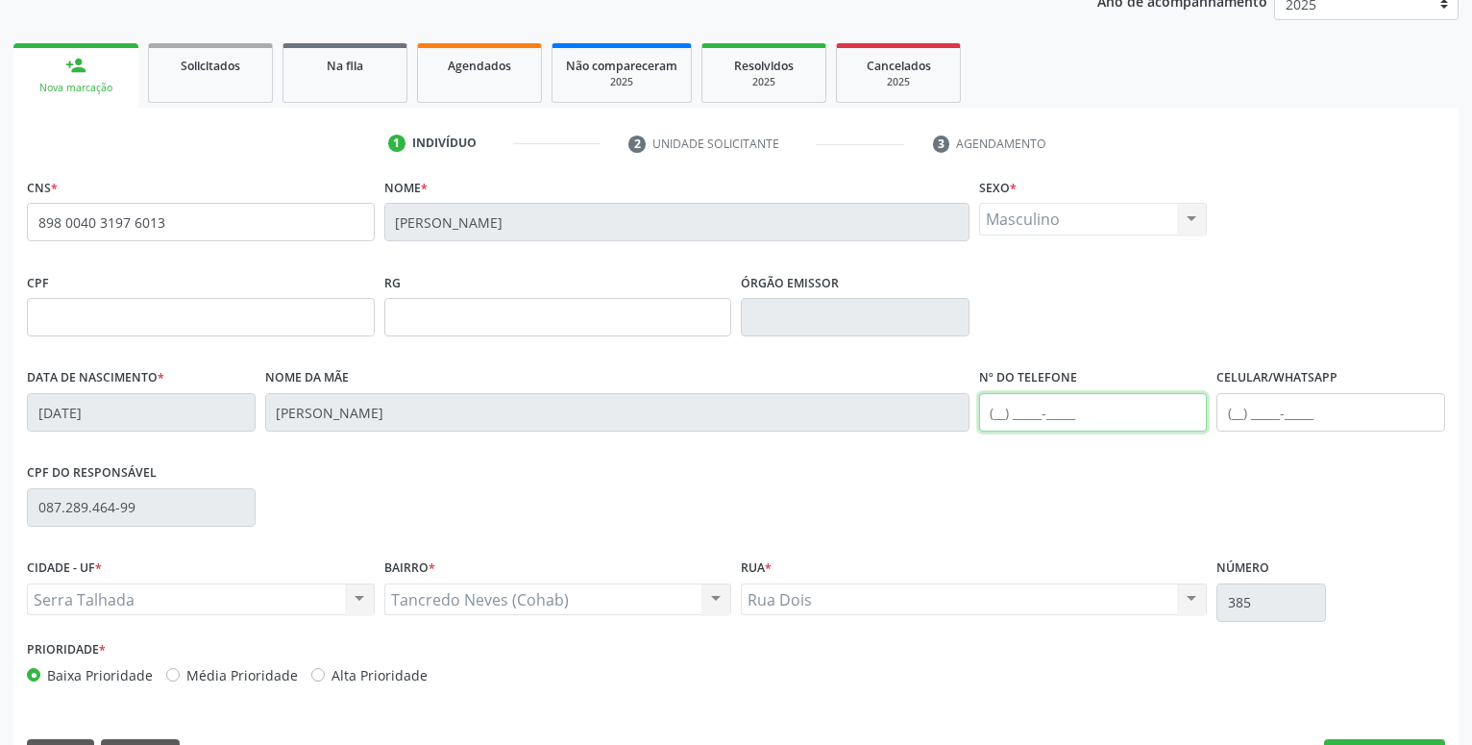
scroll to position [297, 0]
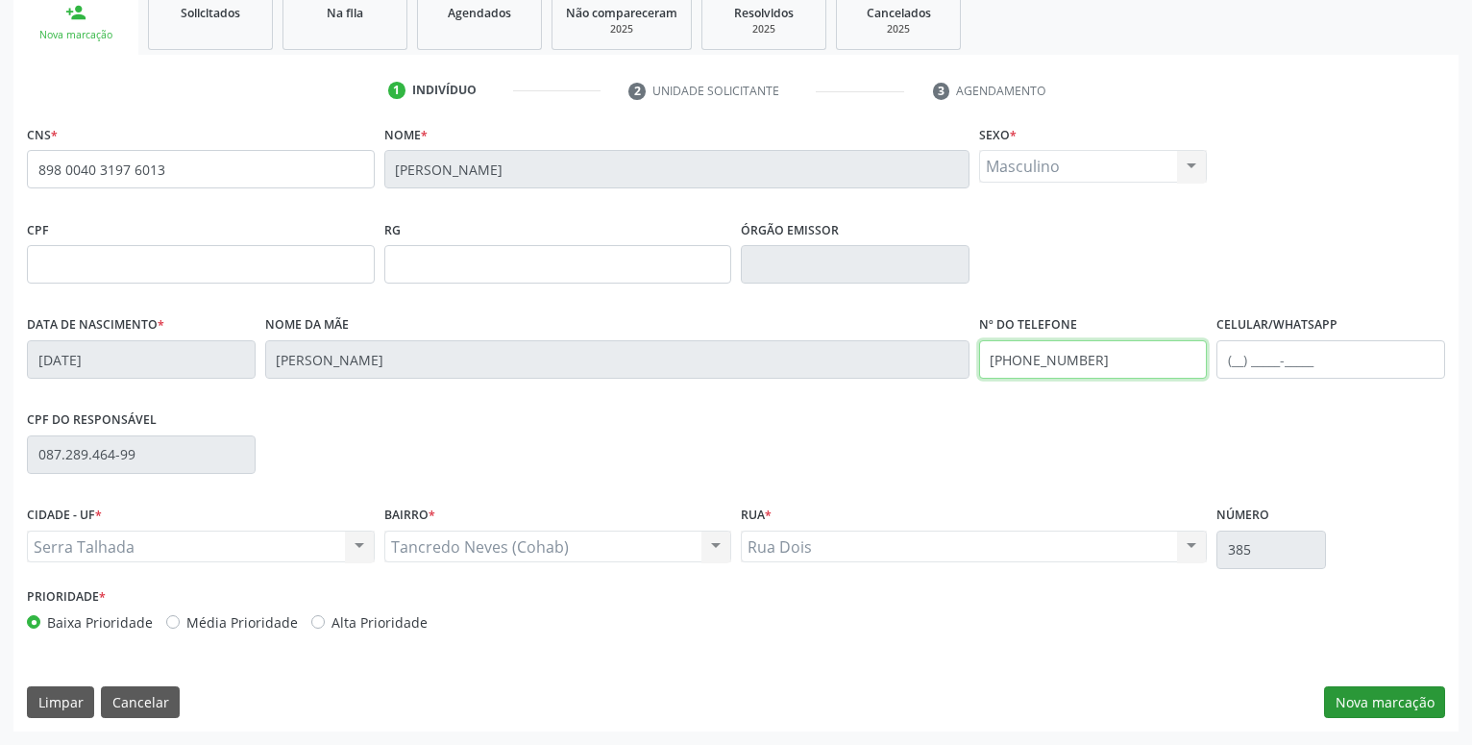
type input "[PHONE_NUMBER]"
click at [1358, 707] on button "Nova marcação" at bounding box center [1384, 702] width 121 height 33
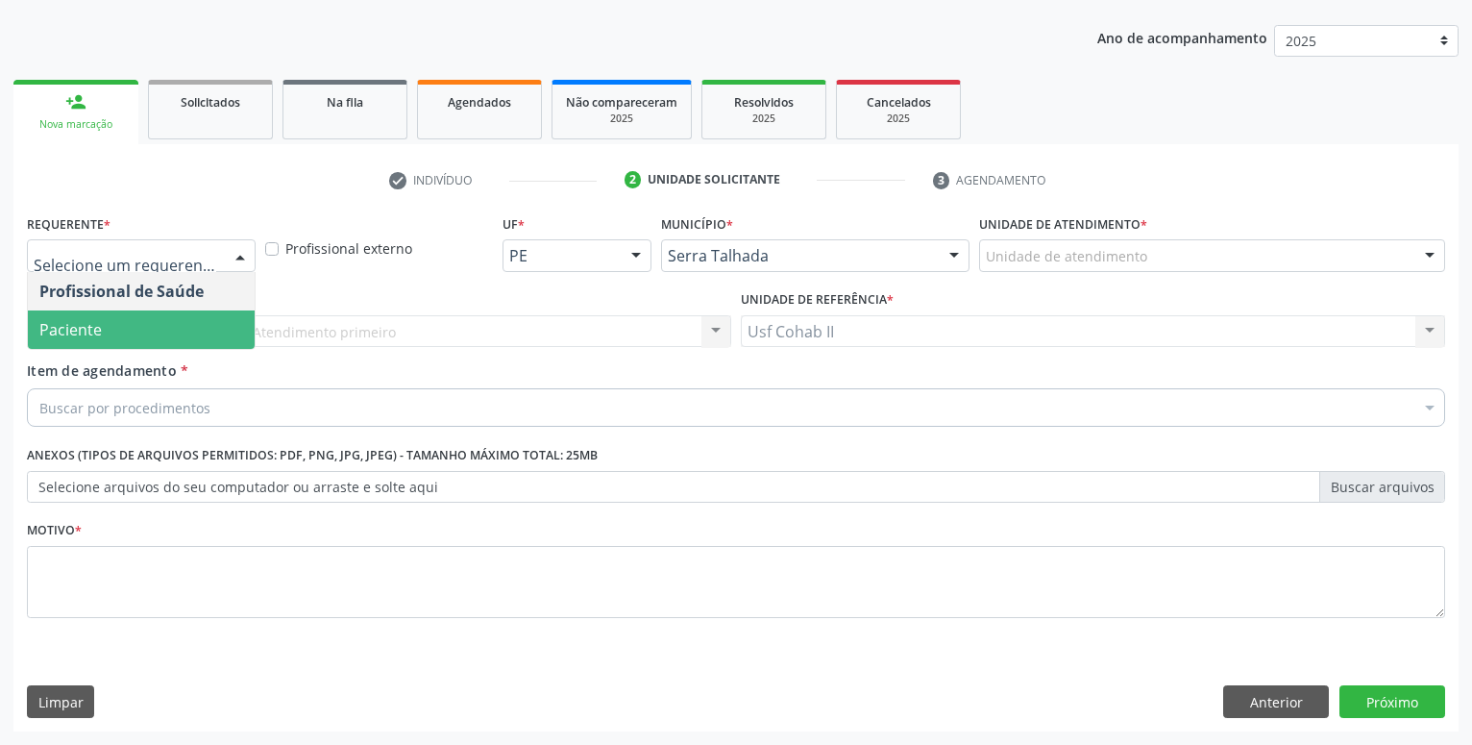
click at [181, 326] on span "Paciente" at bounding box center [141, 329] width 227 height 38
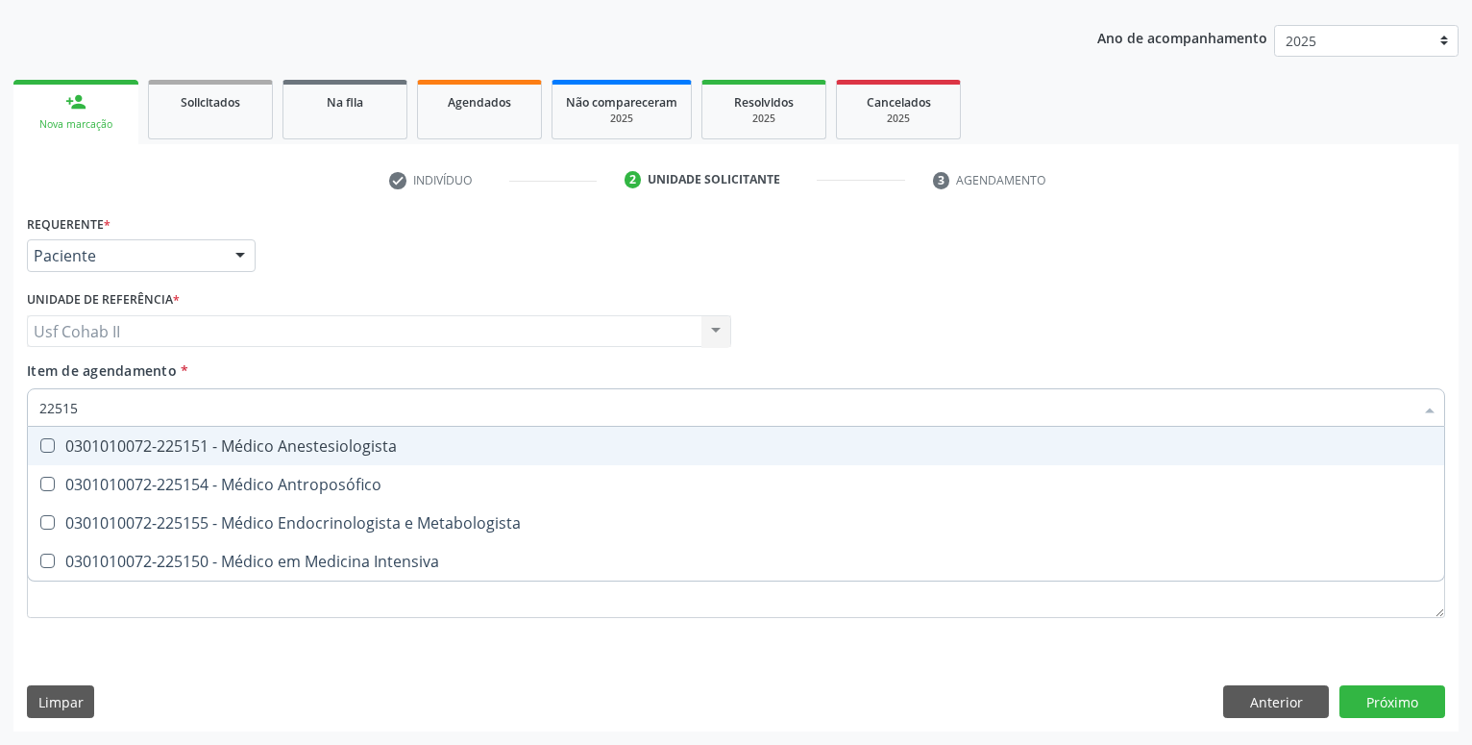
type input "225155"
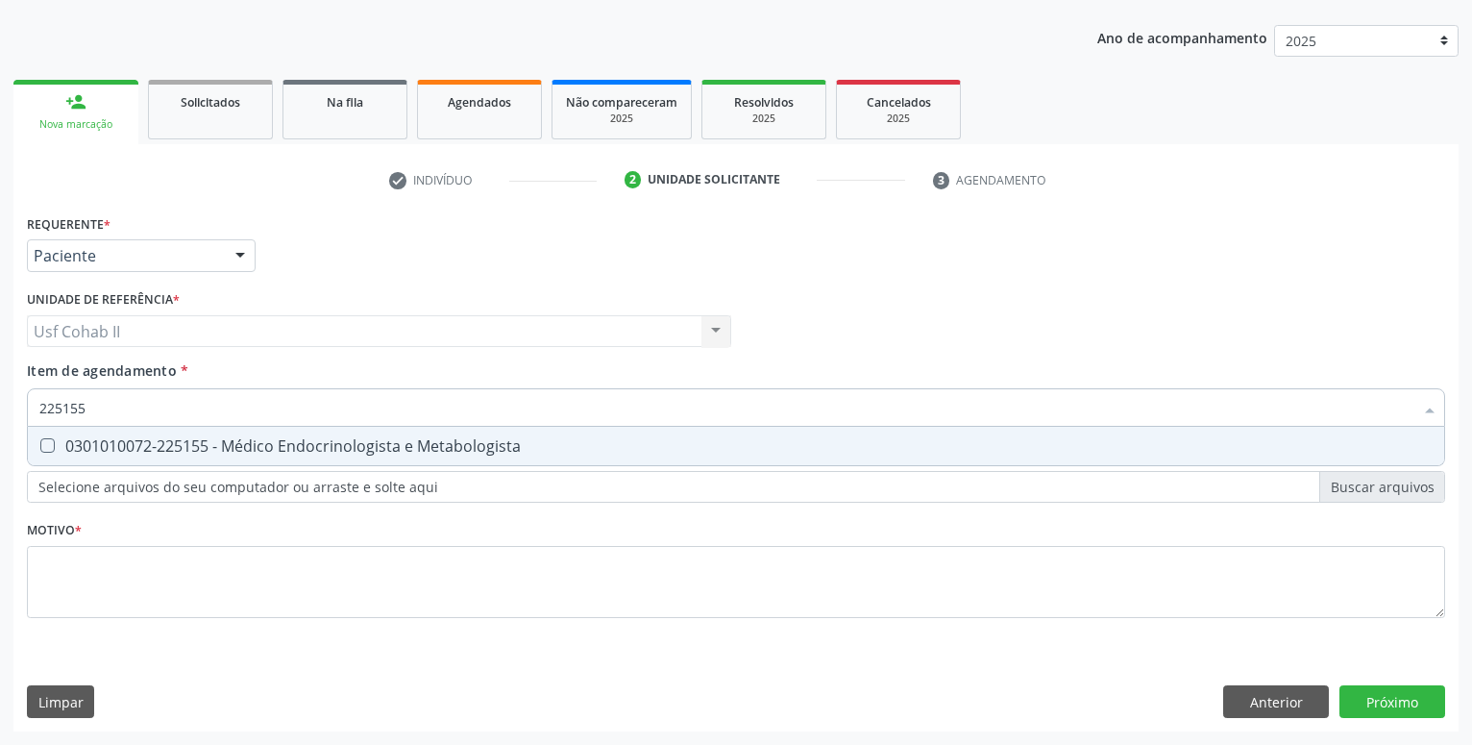
click at [377, 439] on div "0301010072-225155 - Médico Endocrinologista e Metabologista" at bounding box center [735, 445] width 1393 height 15
checkbox Metabologista "true"
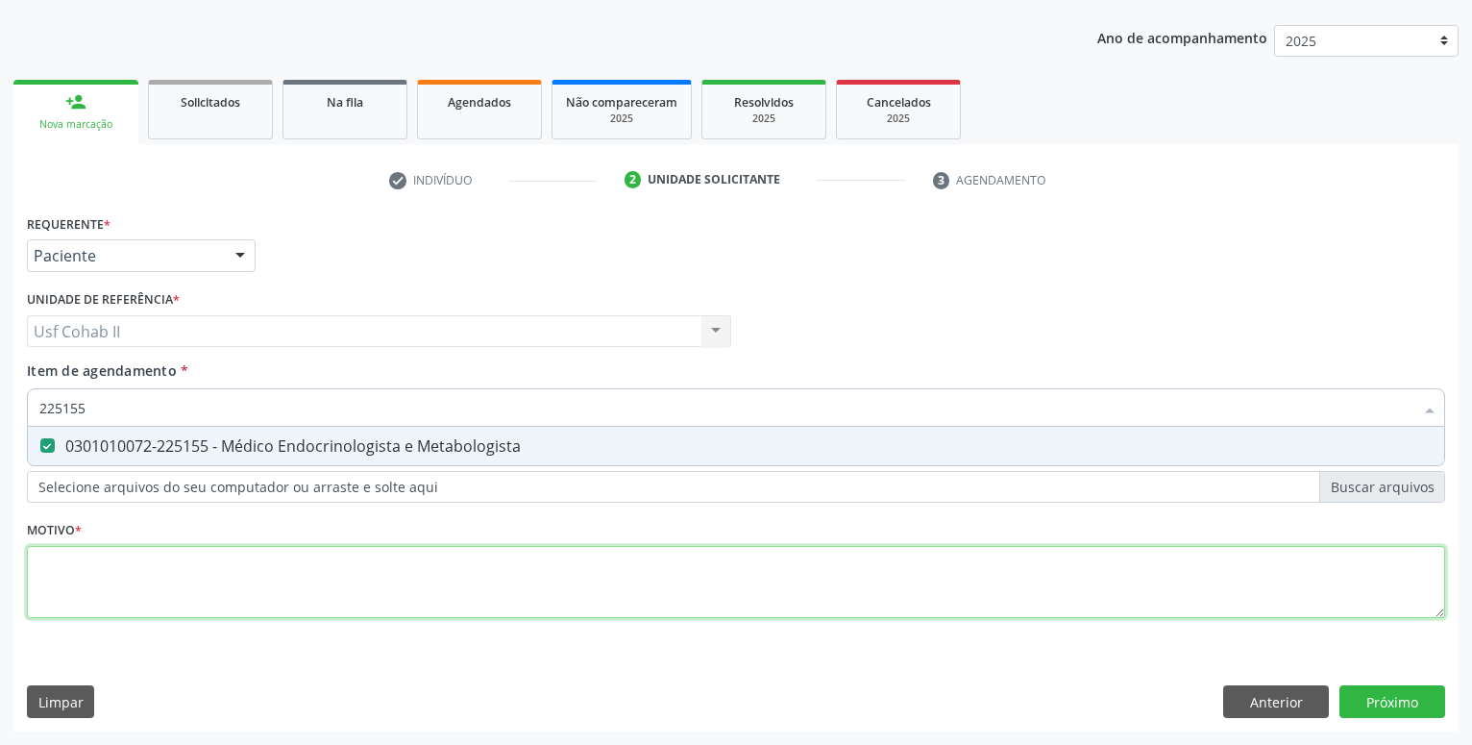
click at [267, 559] on textarea at bounding box center [736, 582] width 1418 height 73
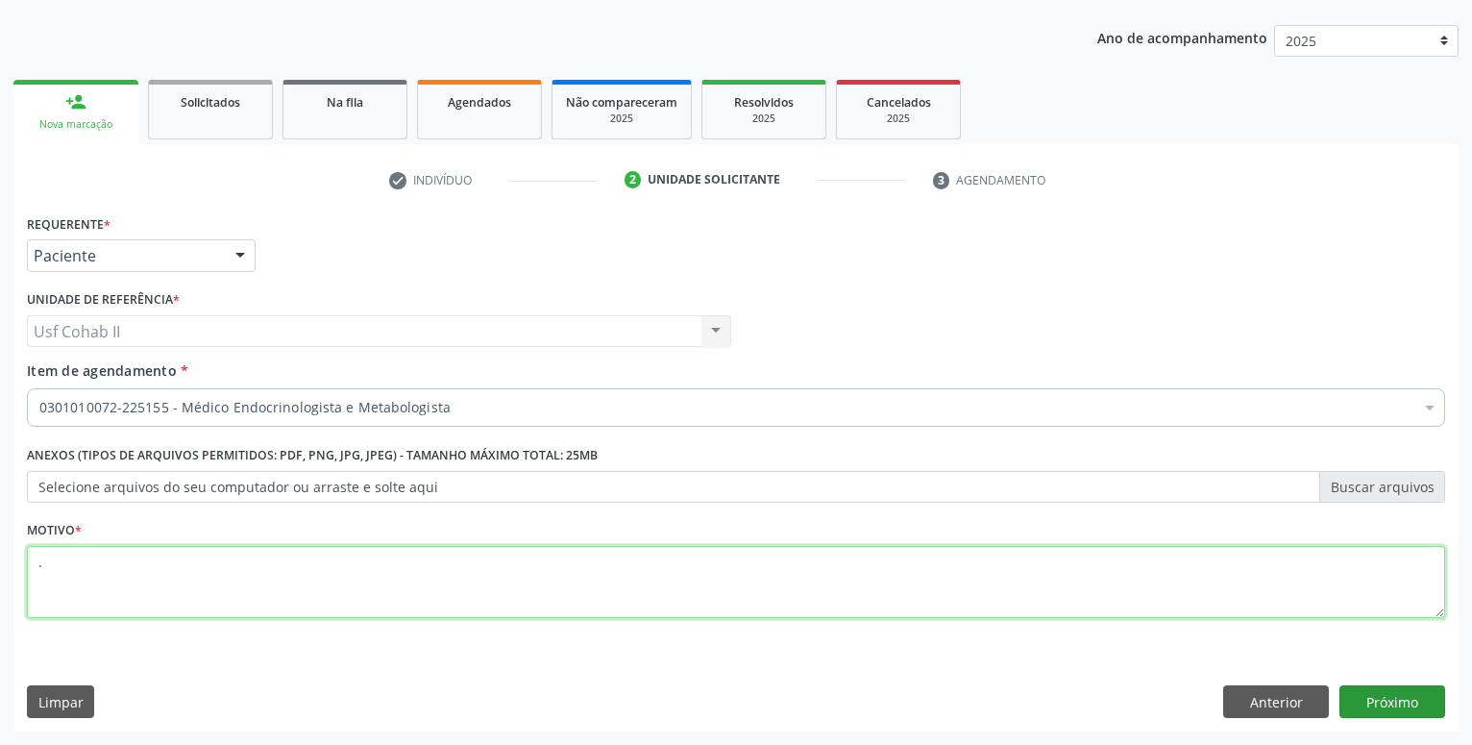
type textarea "."
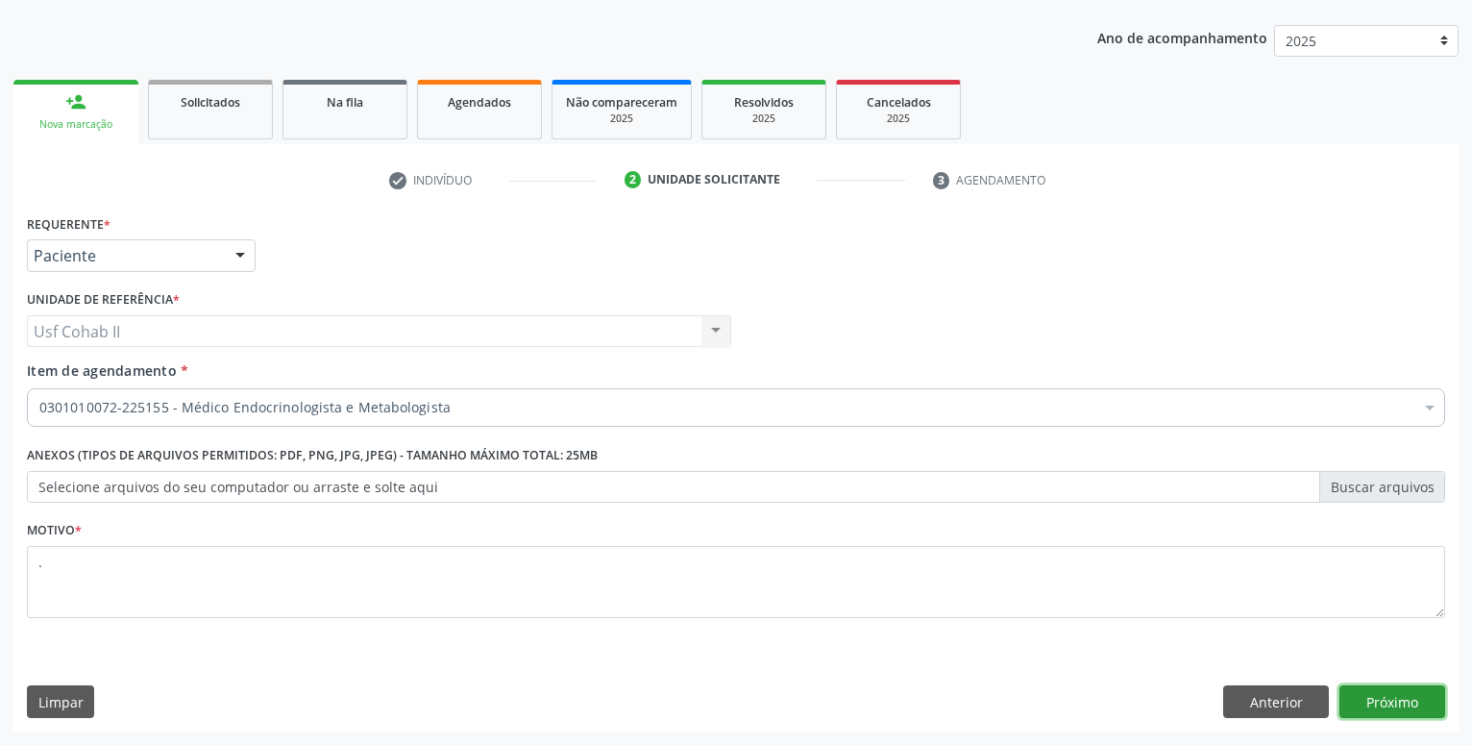
click at [1353, 697] on button "Próximo" at bounding box center [1392, 701] width 106 height 33
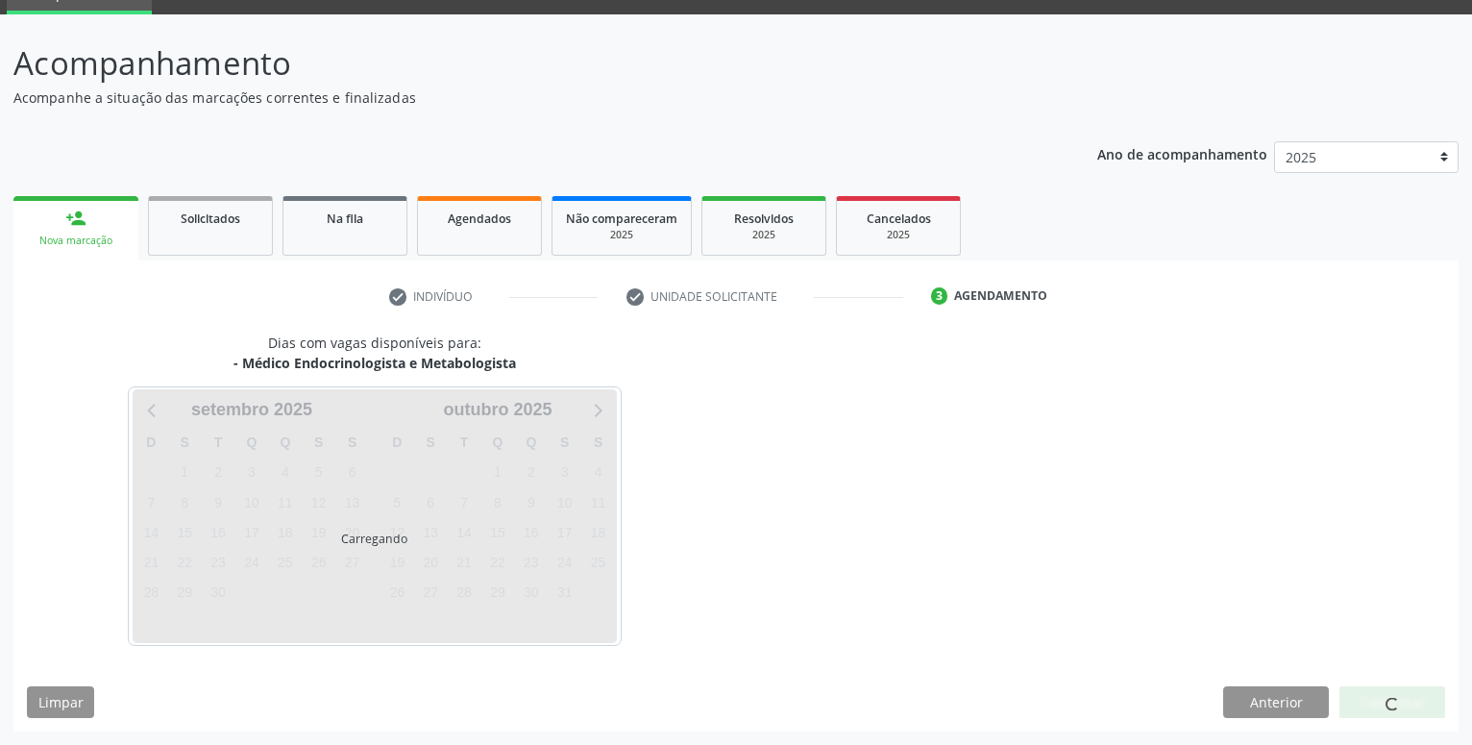
scroll to position [91, 0]
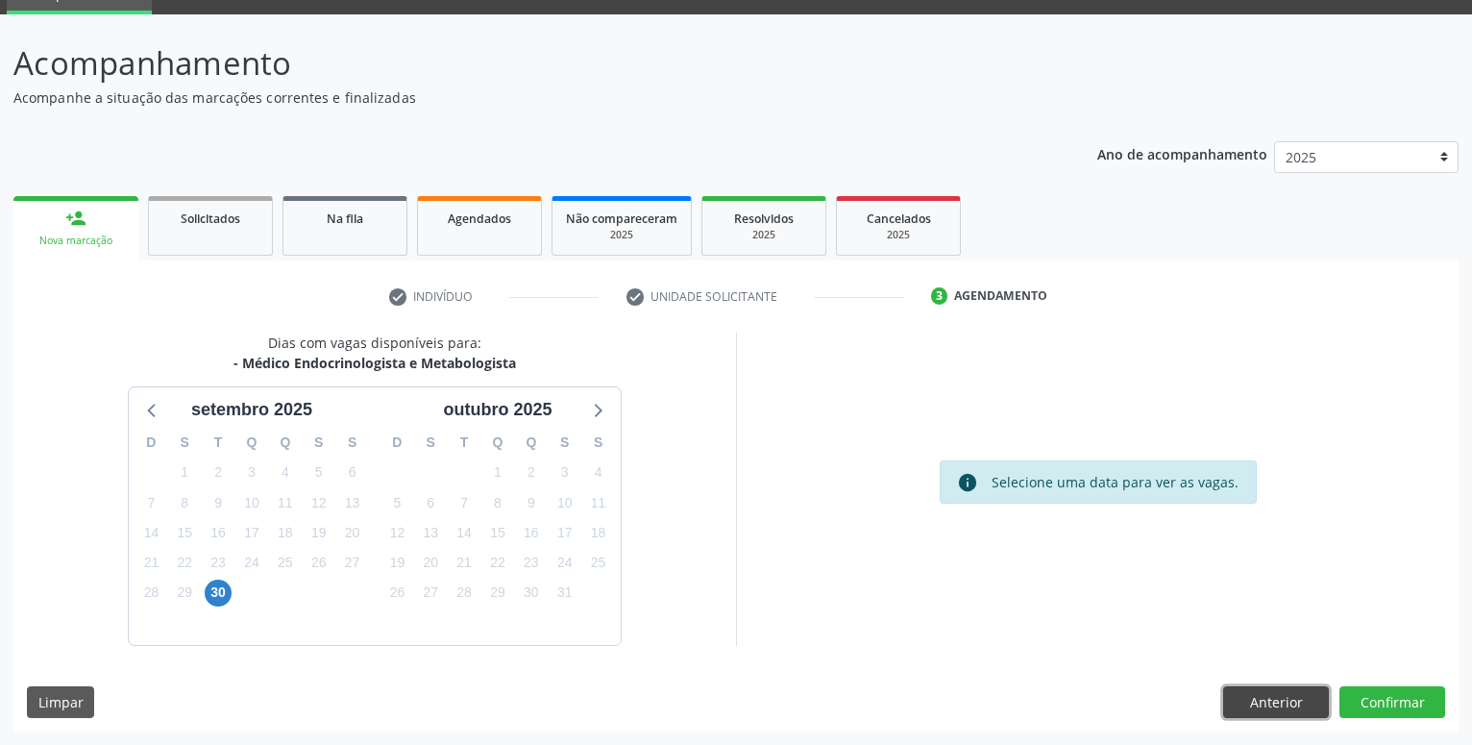
click at [1245, 703] on button "Anterior" at bounding box center [1276, 702] width 106 height 33
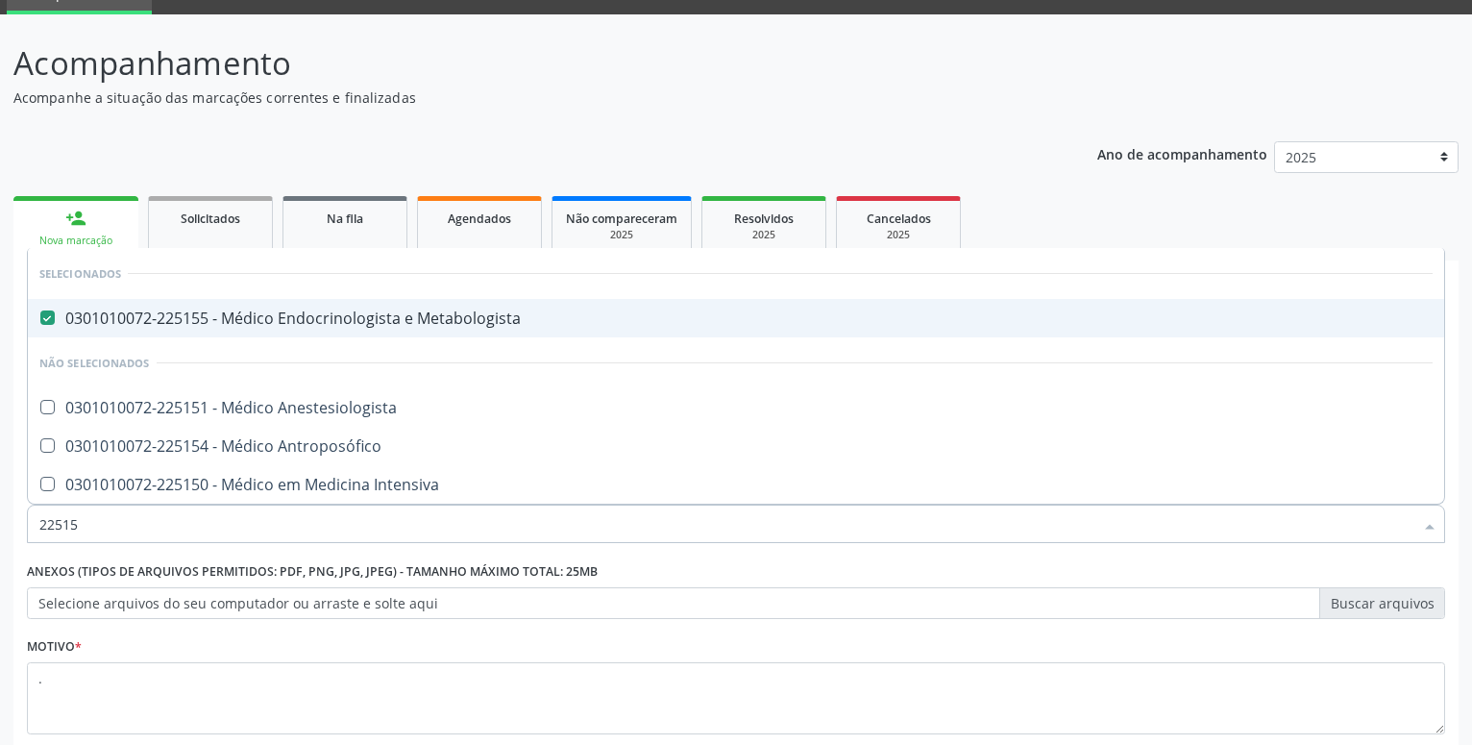
type input "225155"
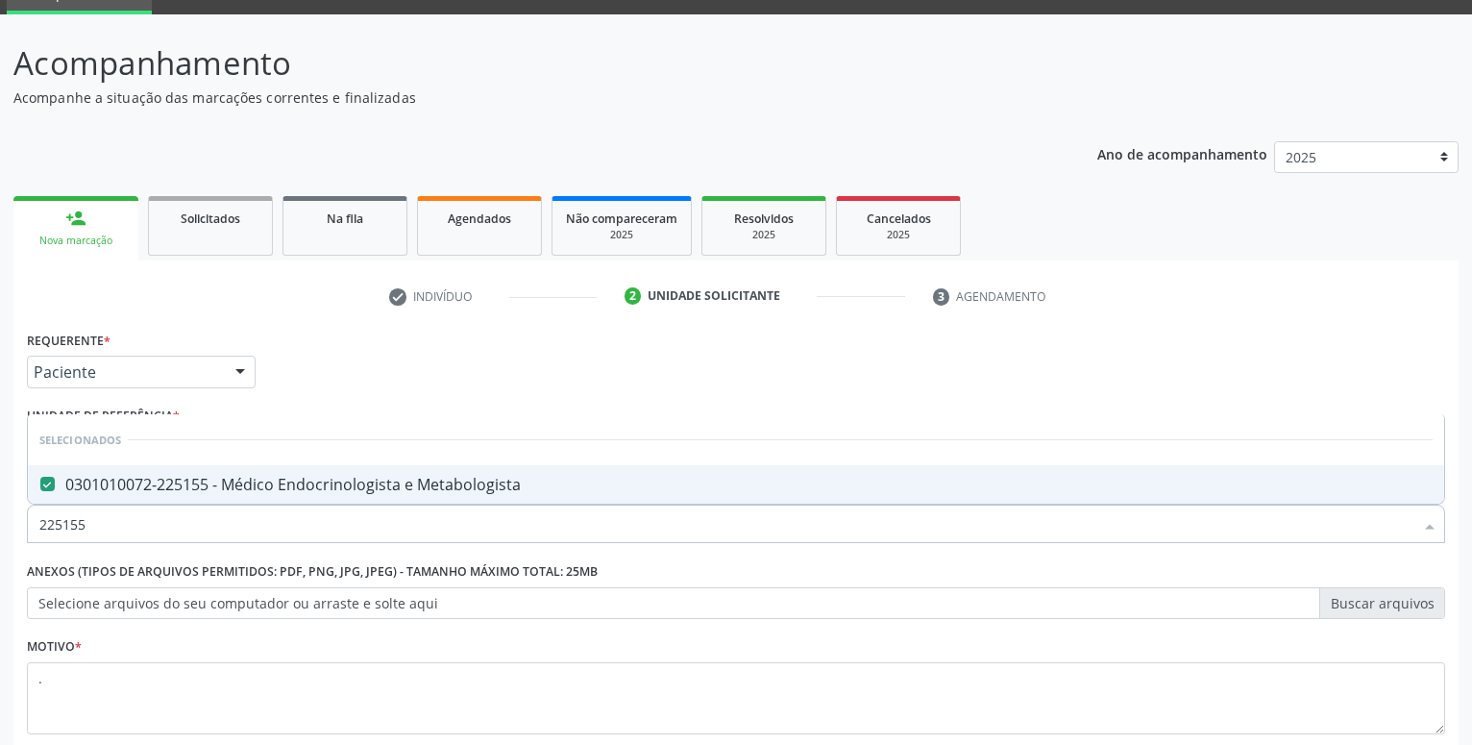
click at [223, 485] on div "0301010072-225155 - Médico Endocrinologista e Metabologista" at bounding box center [735, 484] width 1393 height 15
checkbox Metabologista "true"
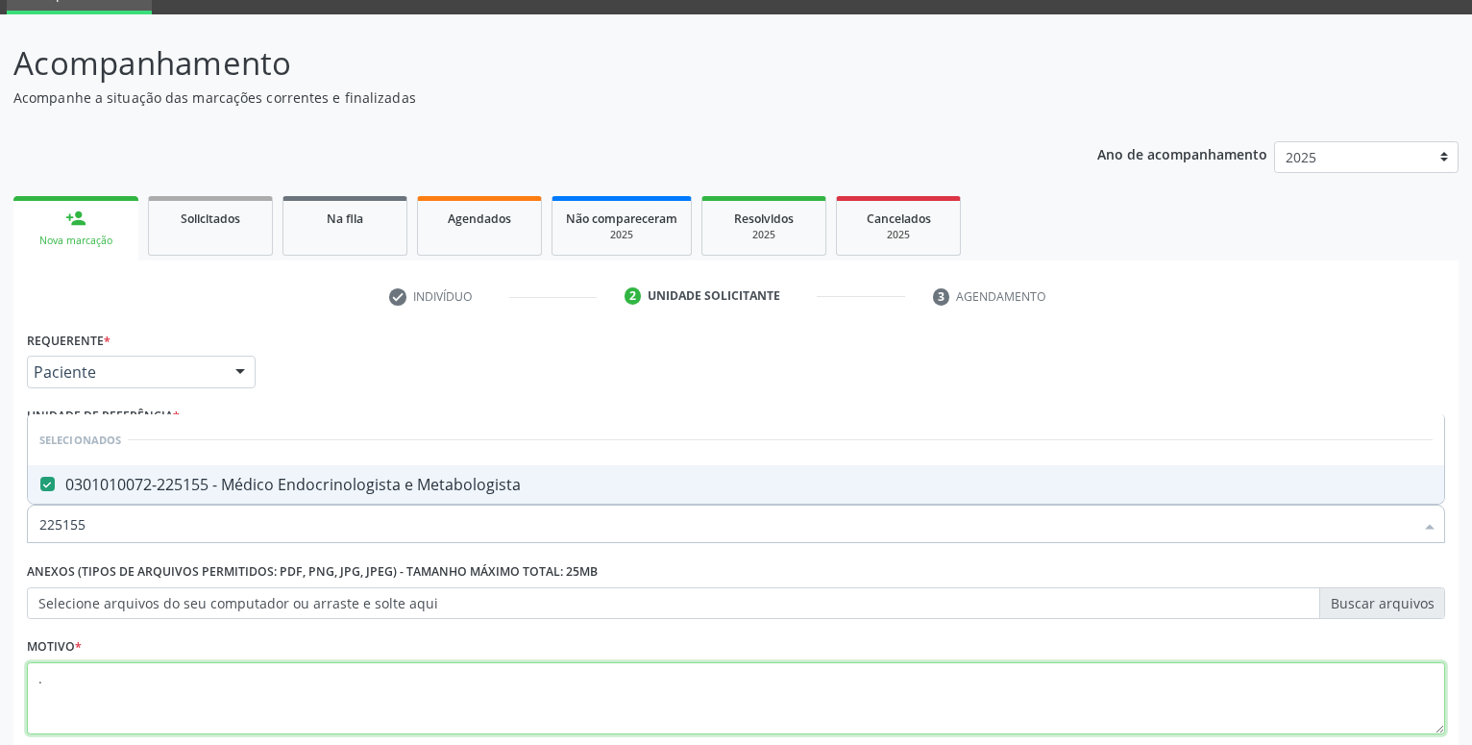
click at [191, 675] on textarea "." at bounding box center [736, 698] width 1418 height 73
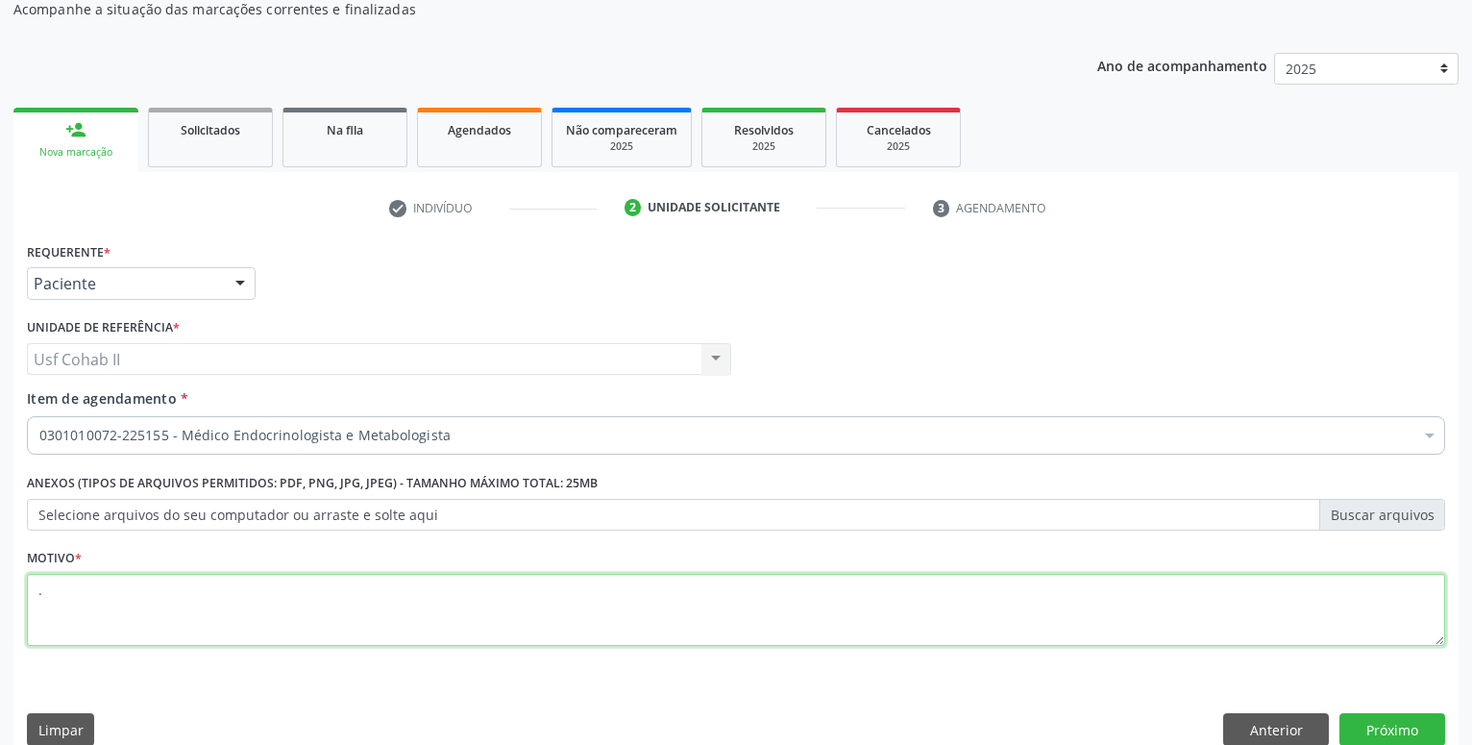
scroll to position [208, 0]
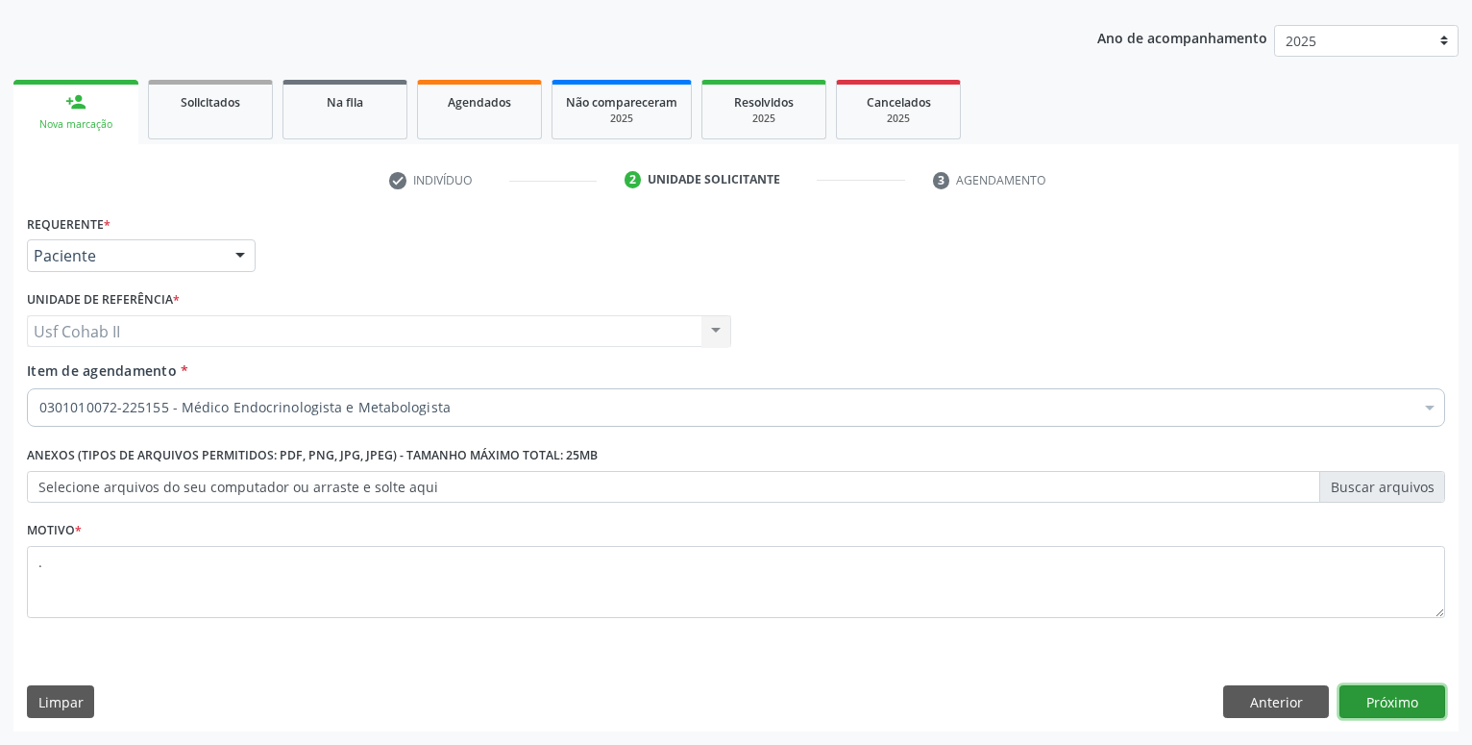
click at [1410, 697] on button "Próximo" at bounding box center [1392, 701] width 106 height 33
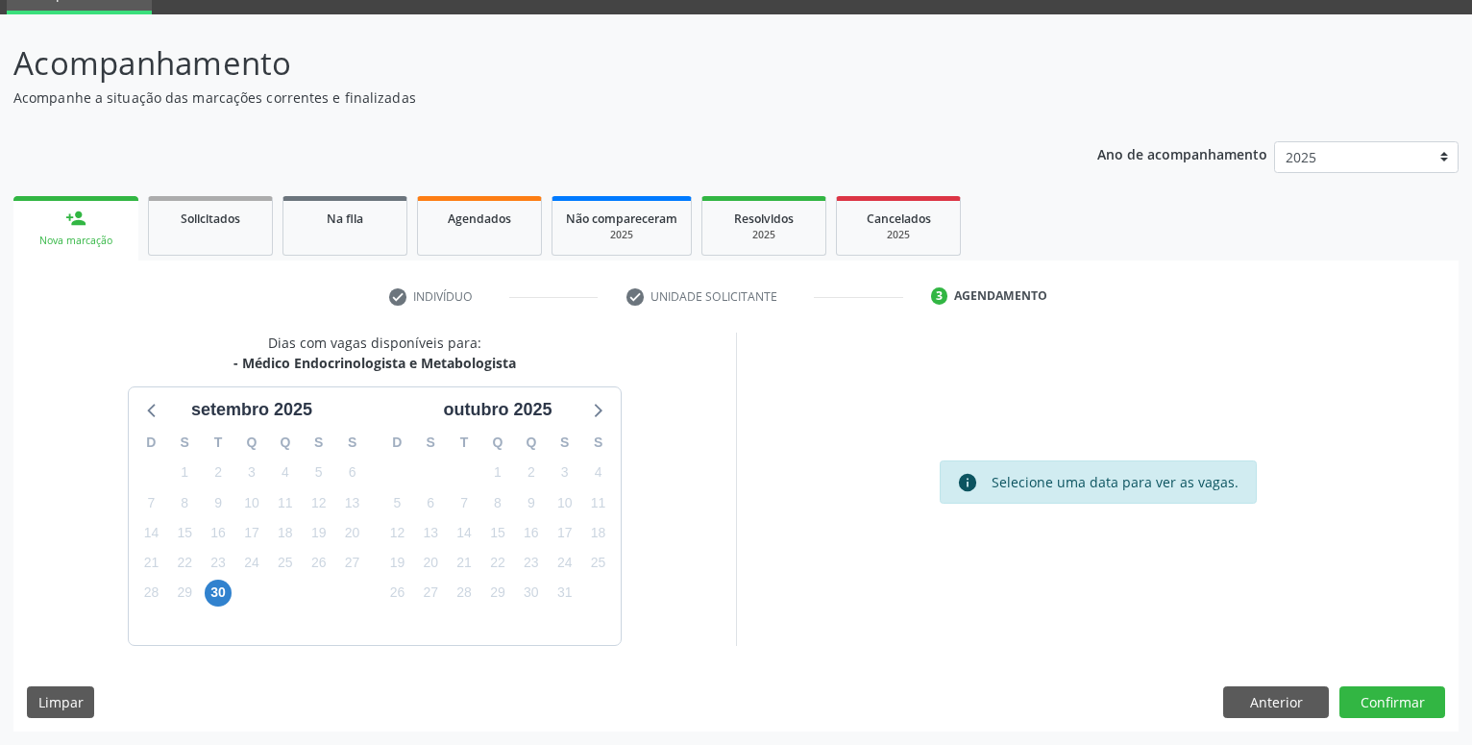
scroll to position [91, 0]
click at [1241, 704] on button "Anterior" at bounding box center [1276, 702] width 106 height 33
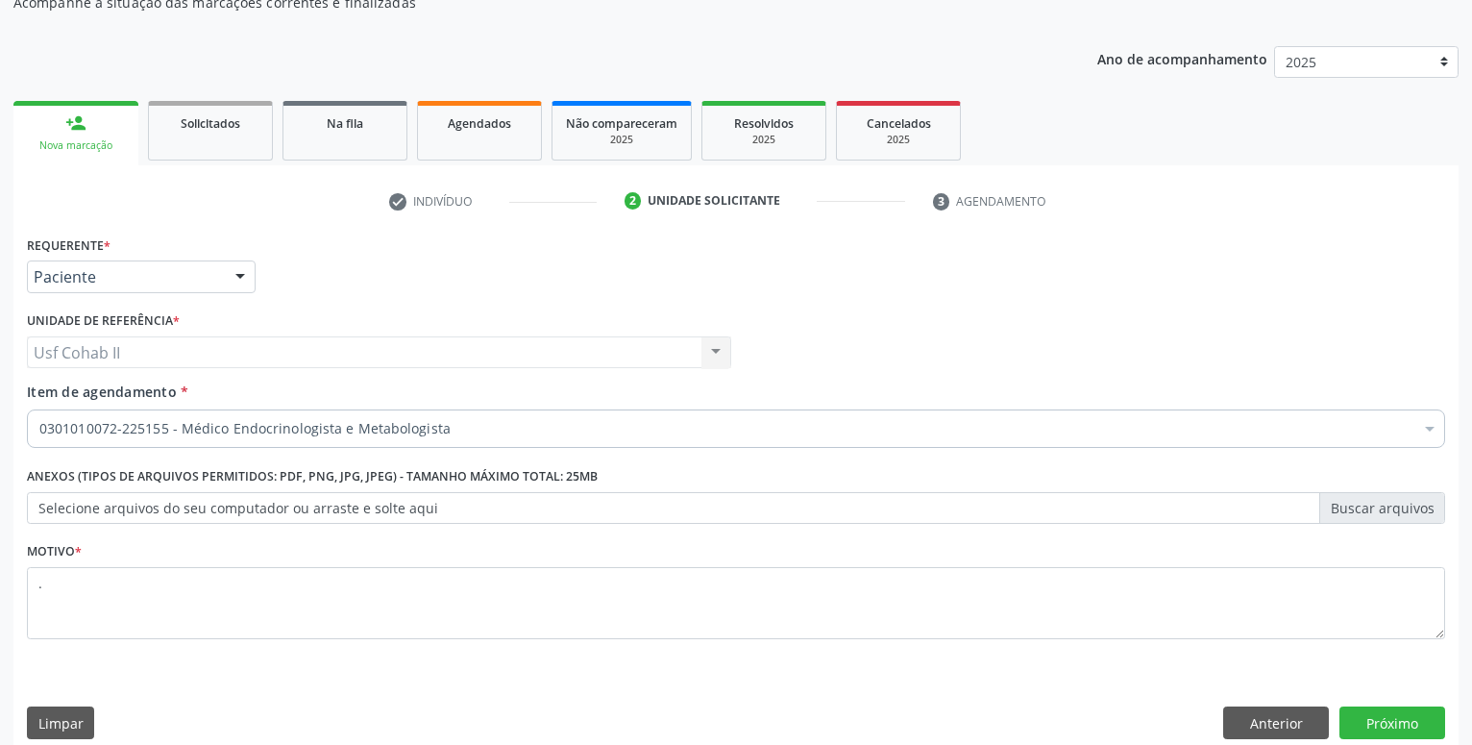
scroll to position [208, 0]
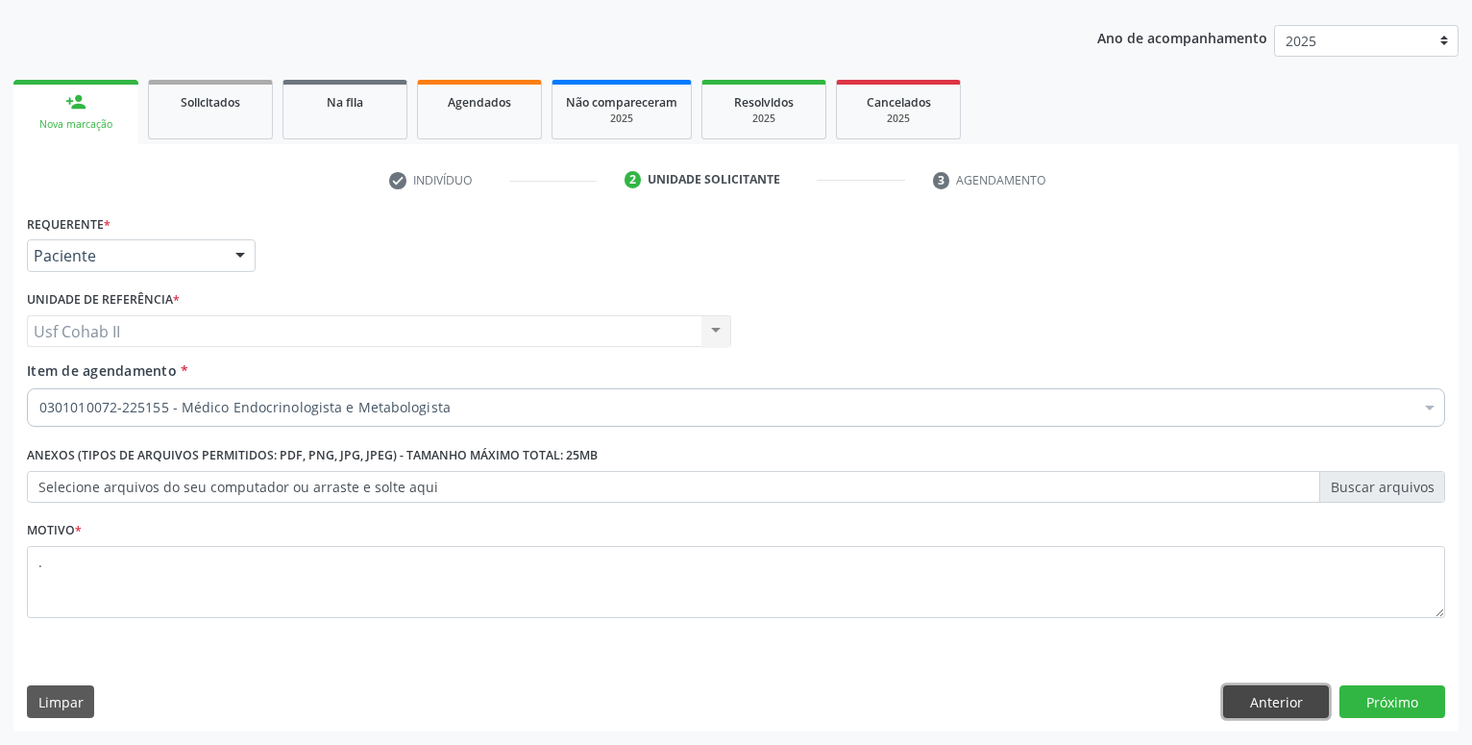
click at [1281, 699] on button "Anterior" at bounding box center [1276, 701] width 106 height 33
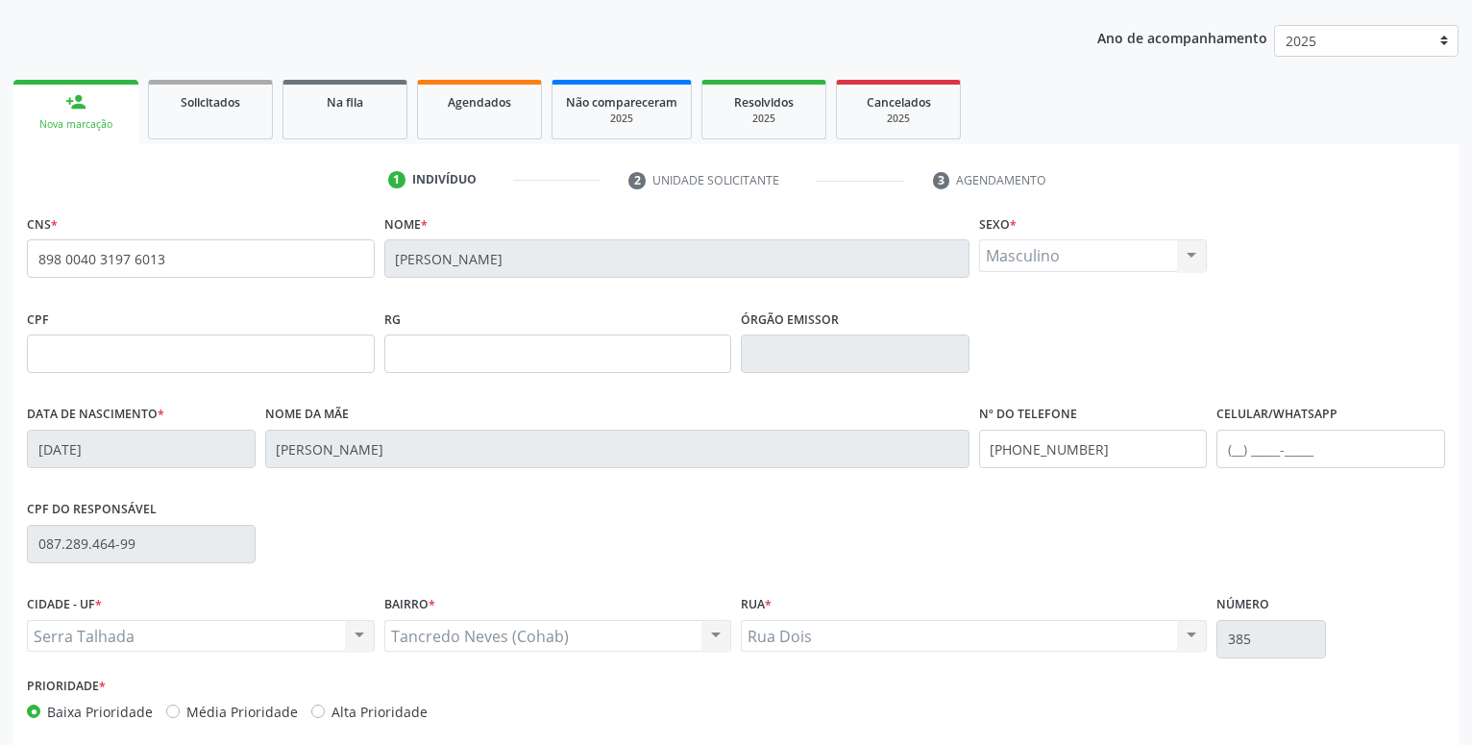
scroll to position [297, 0]
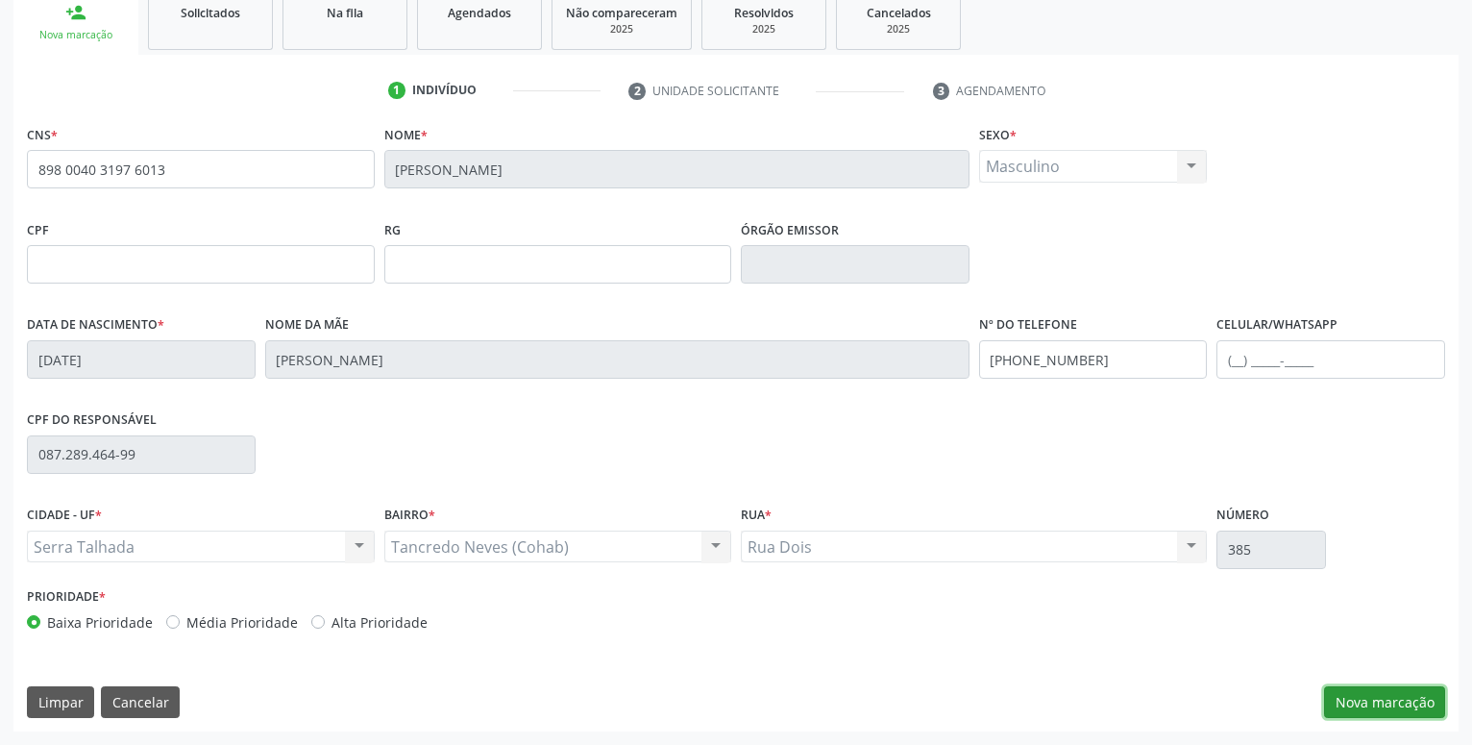
click at [1364, 697] on button "Nova marcação" at bounding box center [1384, 702] width 121 height 33
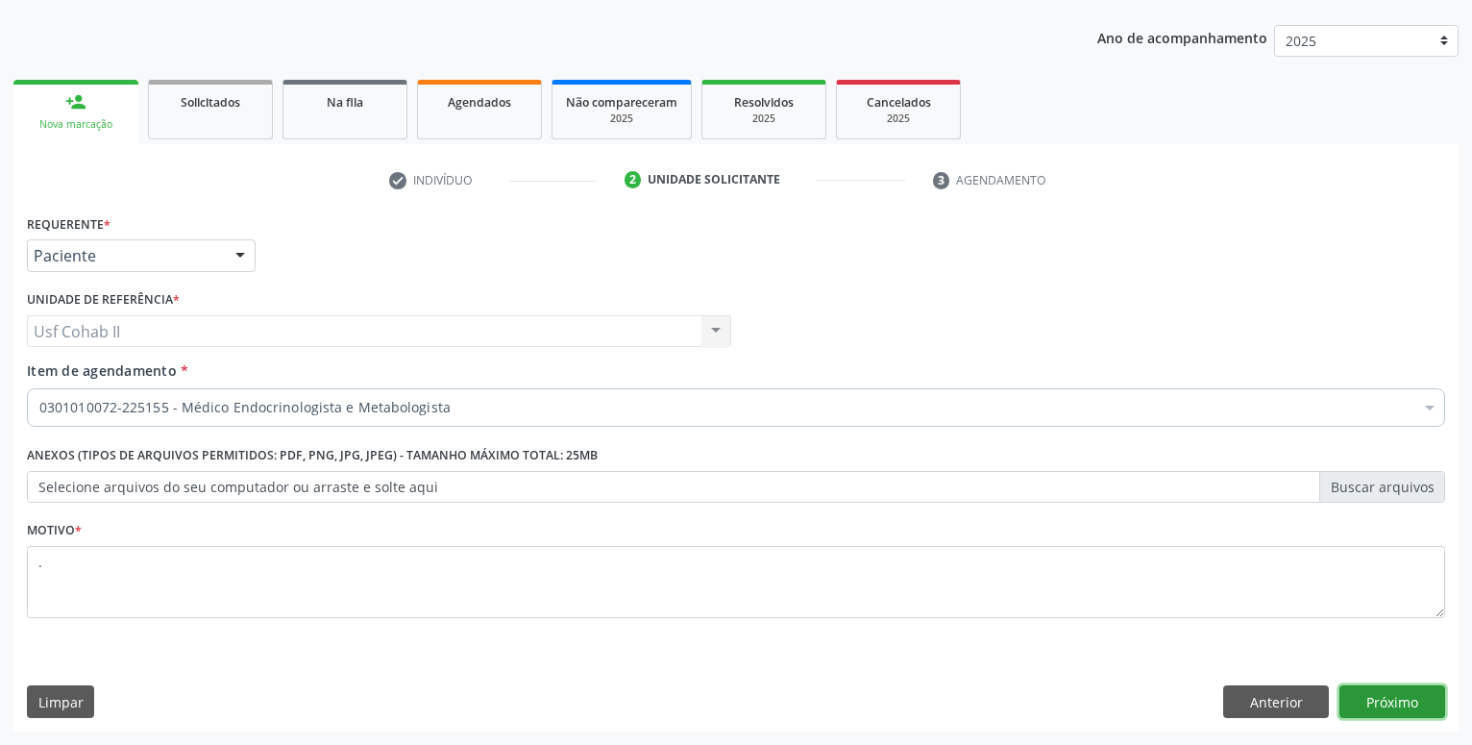
click at [1388, 688] on button "Próximo" at bounding box center [1392, 701] width 106 height 33
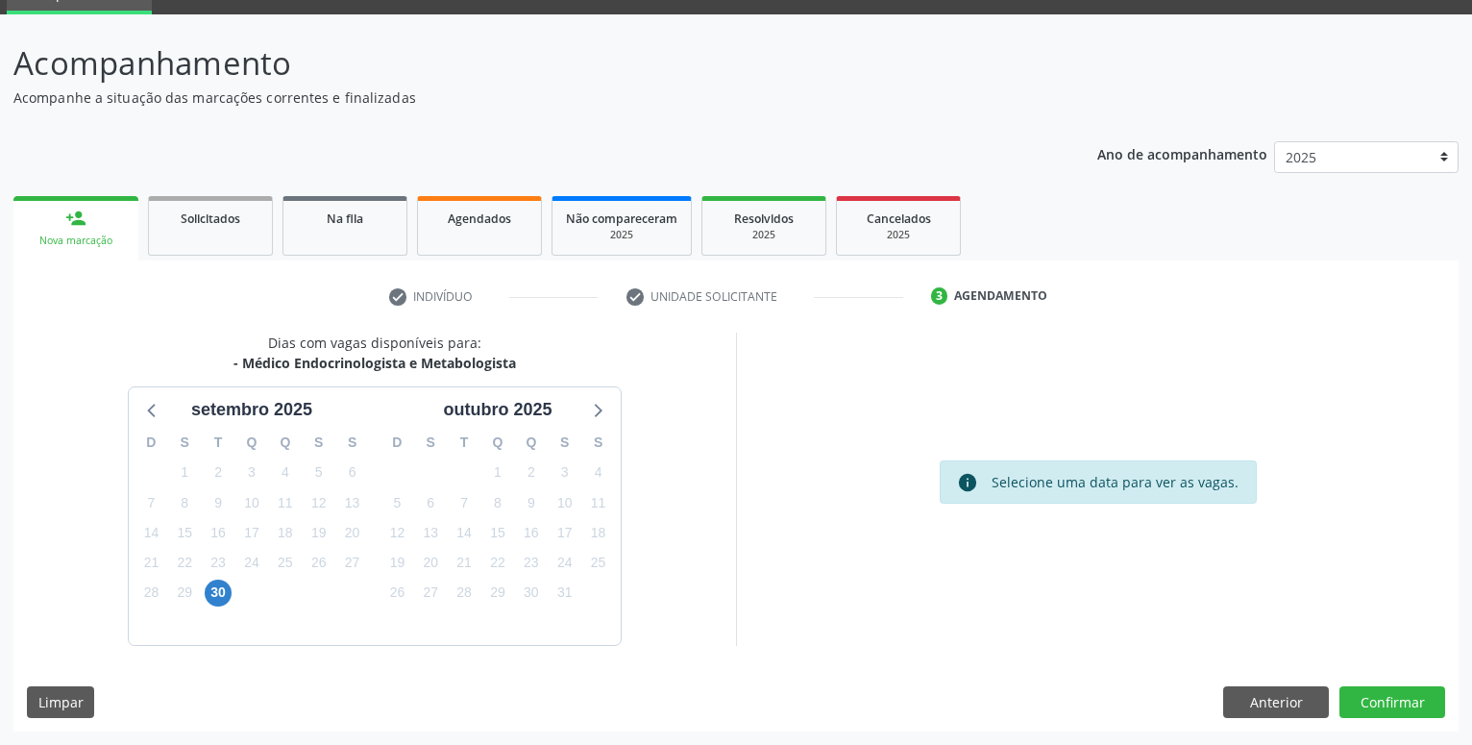
scroll to position [91, 0]
click at [497, 409] on div "outubro 2025" at bounding box center [497, 410] width 124 height 26
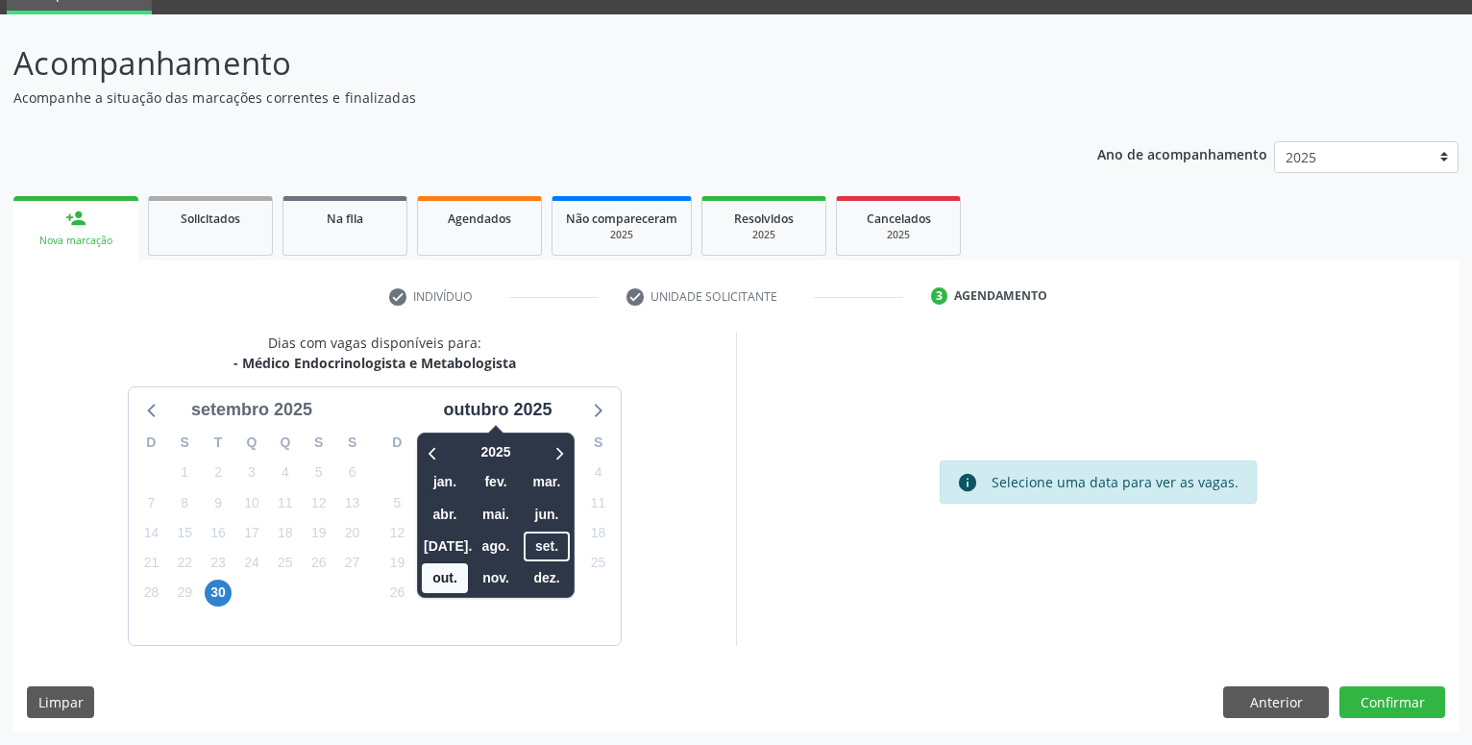
click at [248, 407] on div "setembro 2025" at bounding box center [252, 410] width 136 height 26
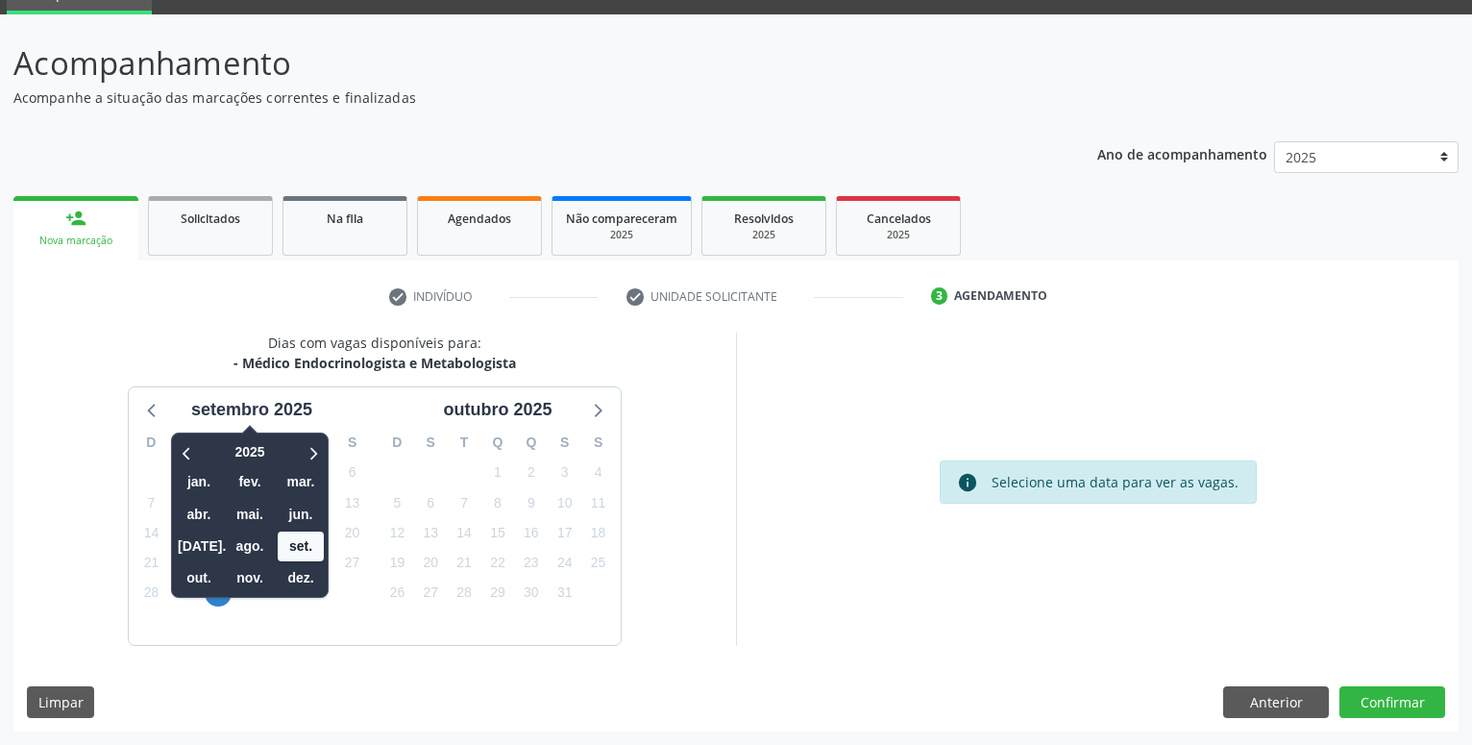
click at [631, 495] on div "Dias com vagas disponíveis para: - Médico Endocrinologista e Metabologista [DAT…" at bounding box center [374, 488] width 722 height 312
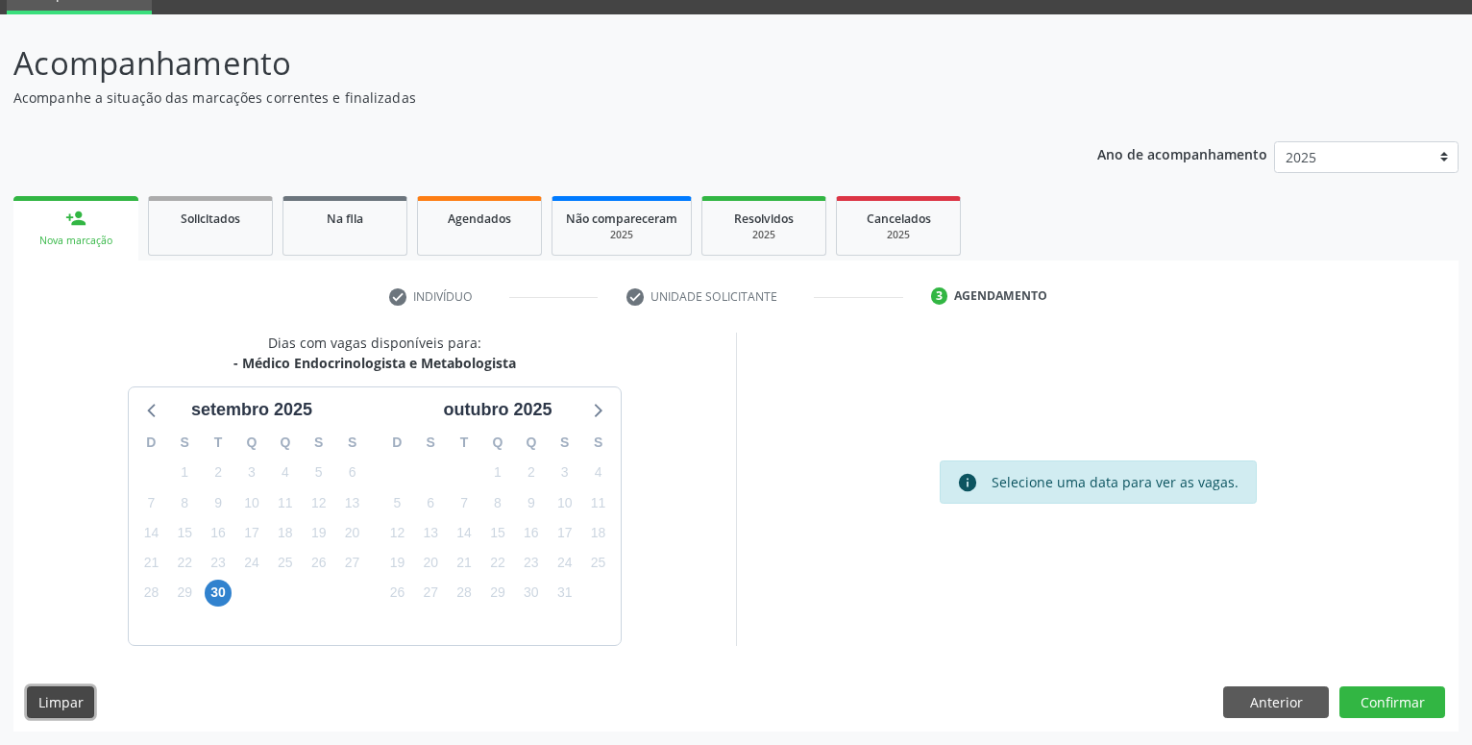
click at [40, 697] on button "Limpar" at bounding box center [60, 702] width 67 height 33
click at [1265, 691] on button "Anterior" at bounding box center [1276, 702] width 106 height 33
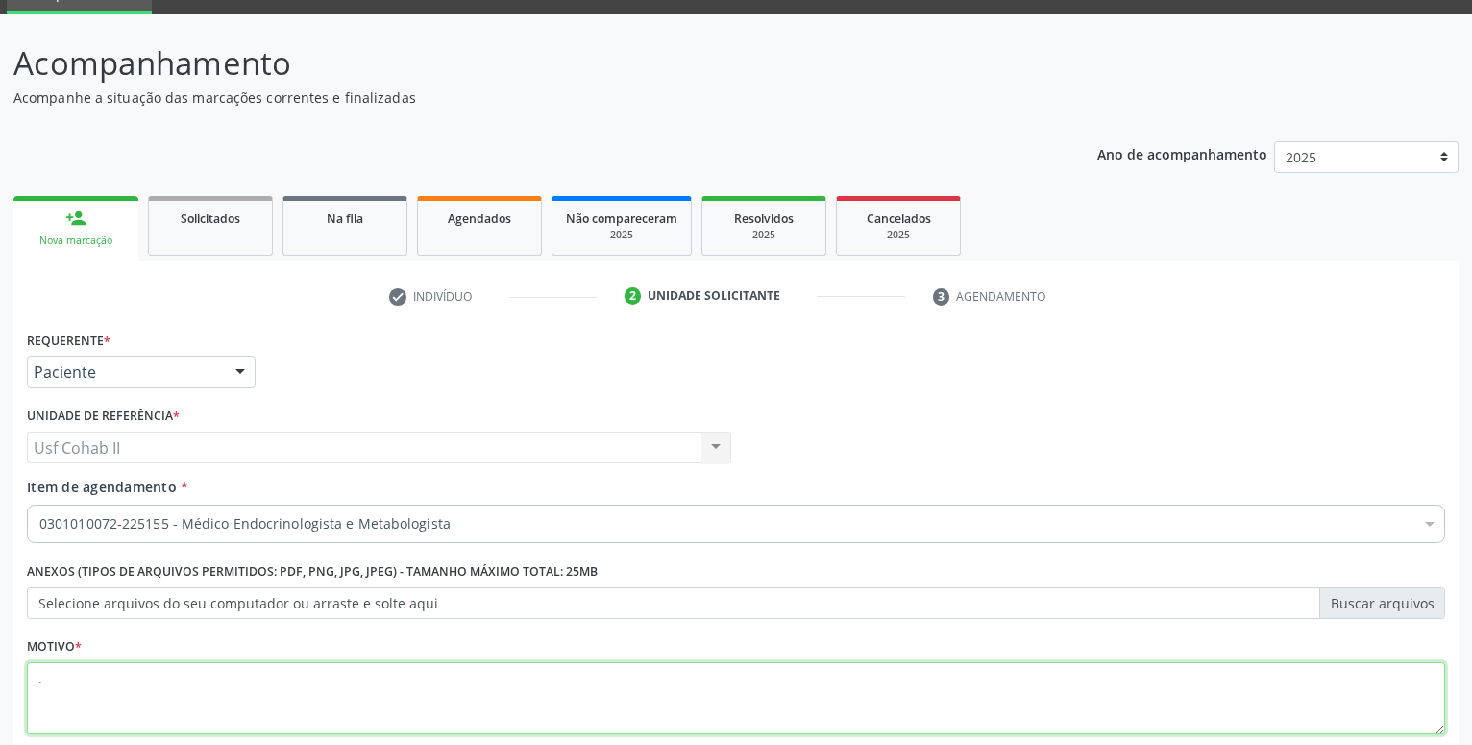
click at [1265, 691] on textarea "." at bounding box center [736, 698] width 1418 height 73
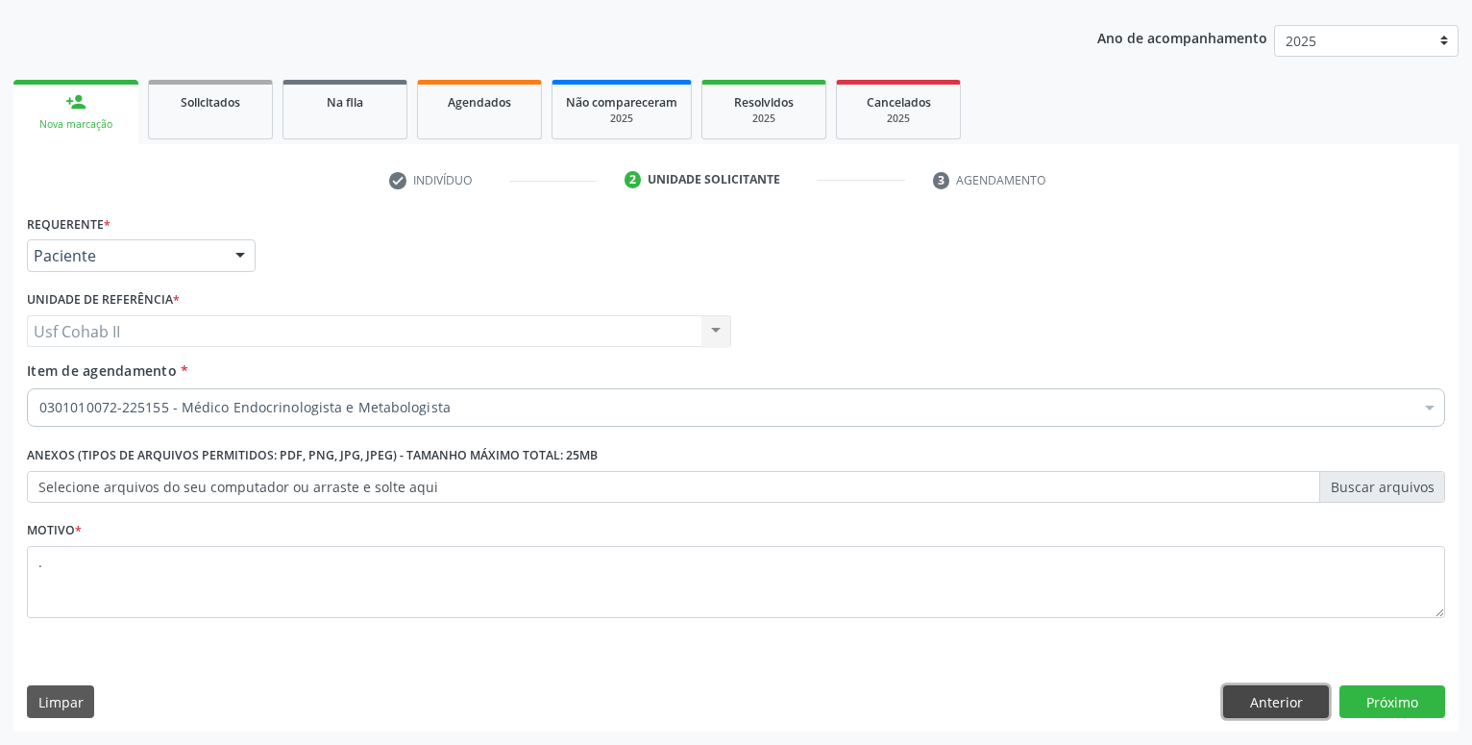
click at [1272, 708] on button "Anterior" at bounding box center [1276, 701] width 106 height 33
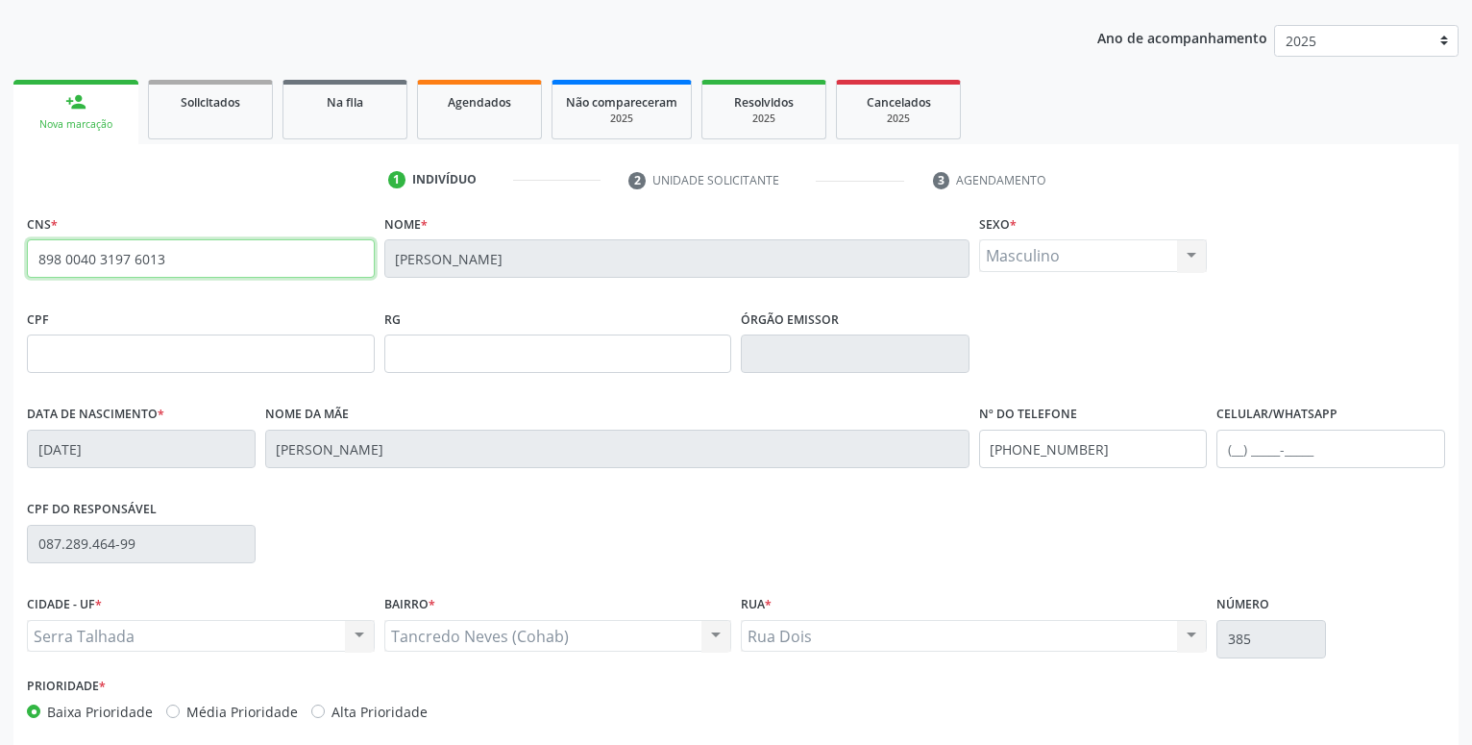
click at [201, 259] on input "898 0040 3197 6013" at bounding box center [201, 258] width 348 height 38
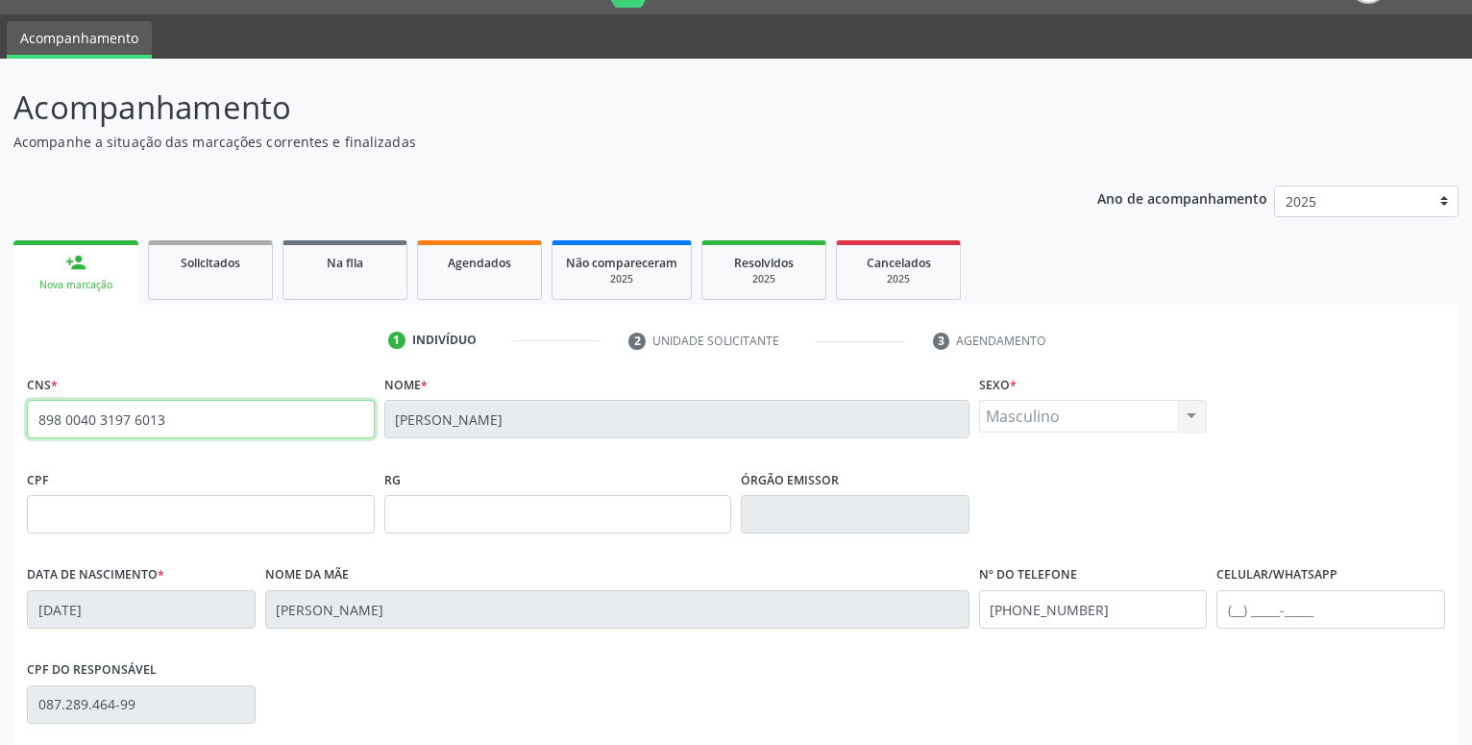
scroll to position [0, 0]
